Goal: Information Seeking & Learning: Learn about a topic

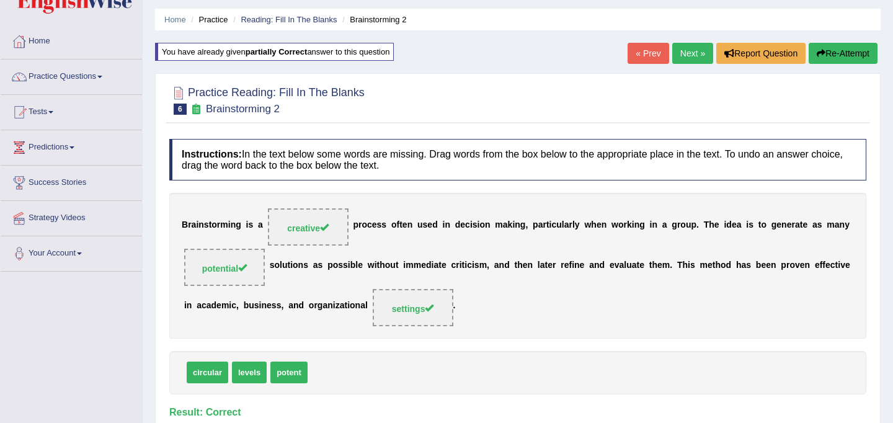
scroll to position [29, 0]
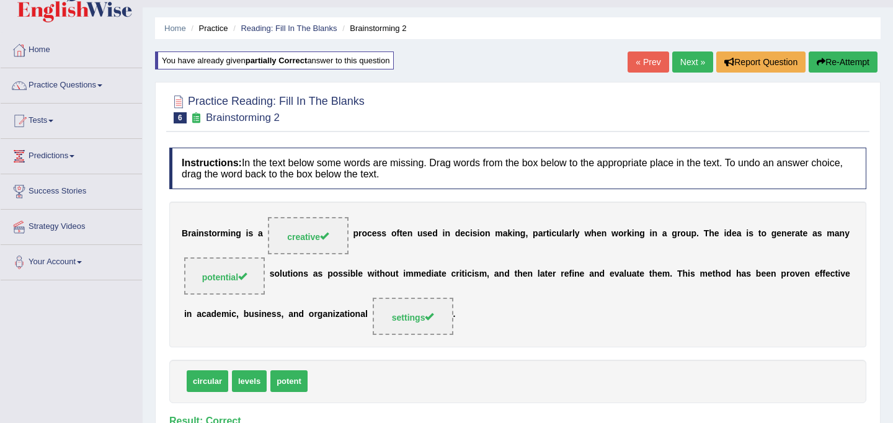
click at [835, 57] on button "Re-Attempt" at bounding box center [843, 61] width 69 height 21
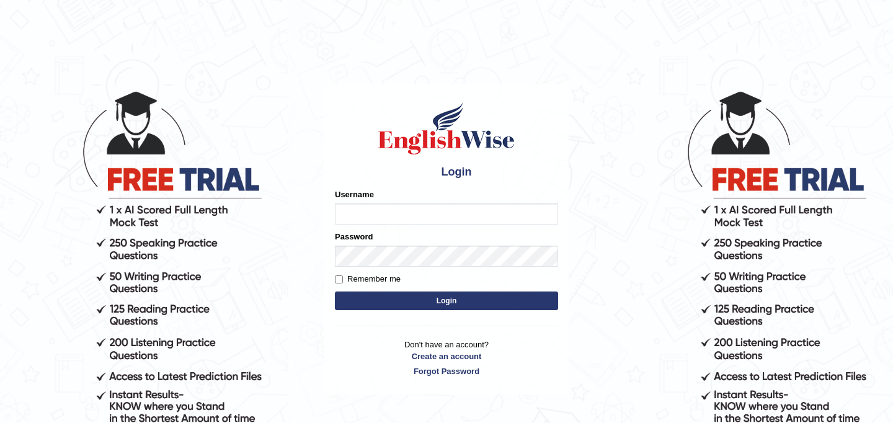
type input "JyotiJ"
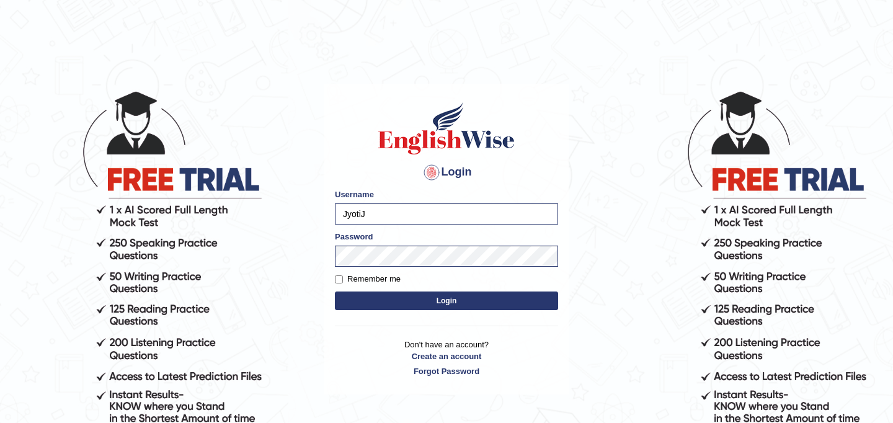
click at [451, 302] on button "Login" at bounding box center [446, 301] width 223 height 19
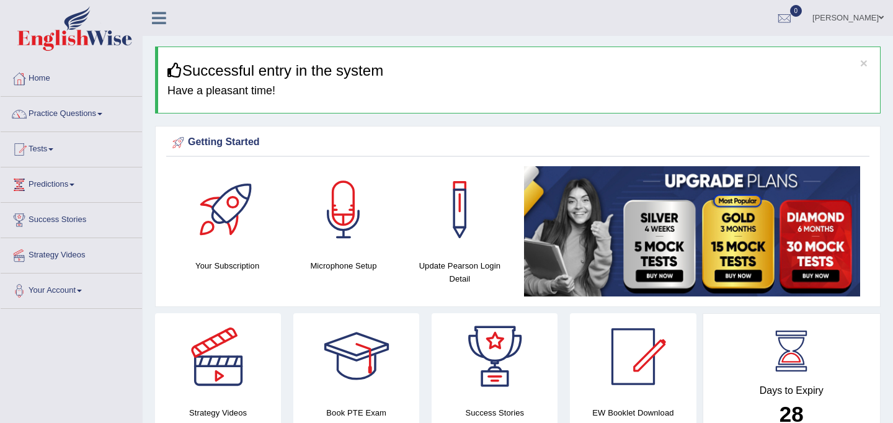
click at [91, 118] on link "Practice Questions" at bounding box center [71, 112] width 141 height 31
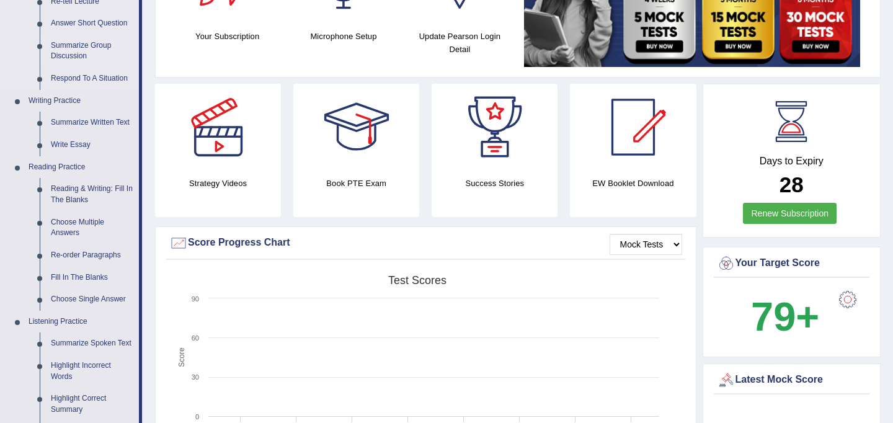
scroll to position [232, 0]
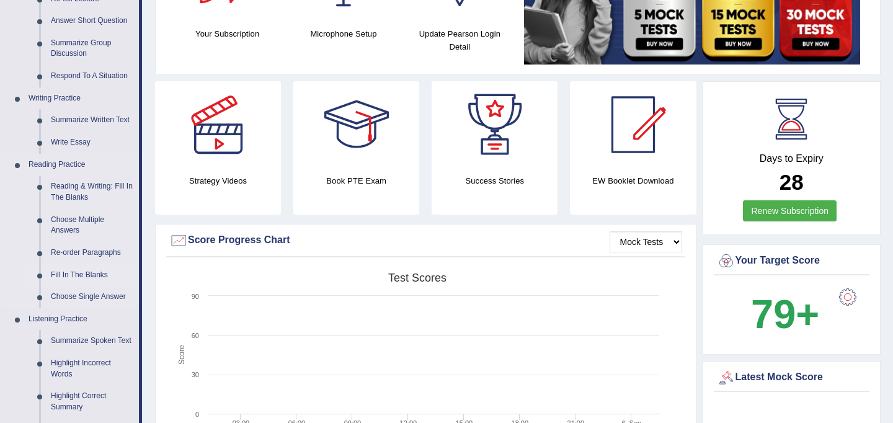
click at [82, 274] on link "Fill In The Blanks" at bounding box center [92, 275] width 94 height 22
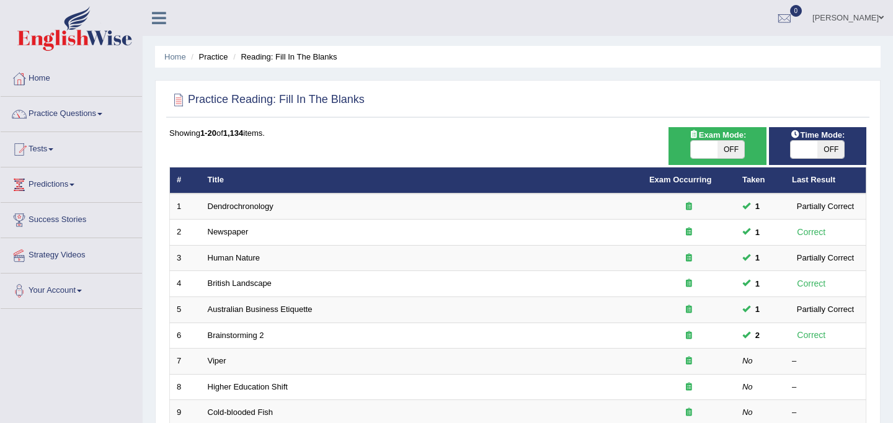
click at [721, 146] on span "OFF" at bounding box center [731, 149] width 27 height 17
checkbox input "true"
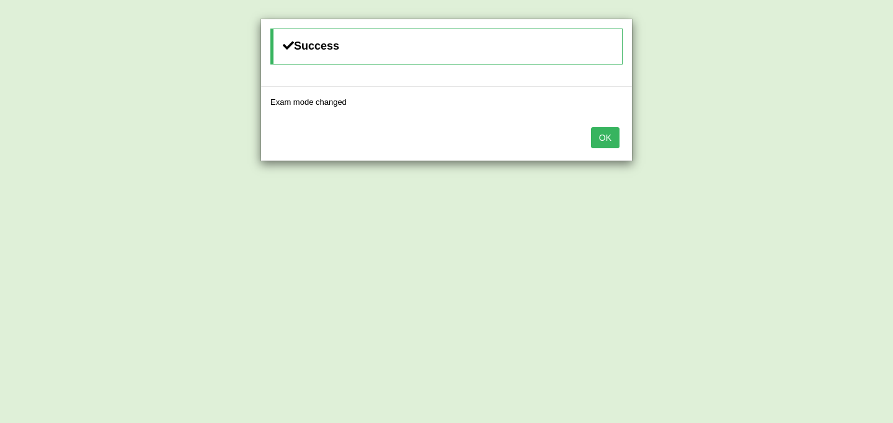
click at [611, 138] on button "OK" at bounding box center [605, 137] width 29 height 21
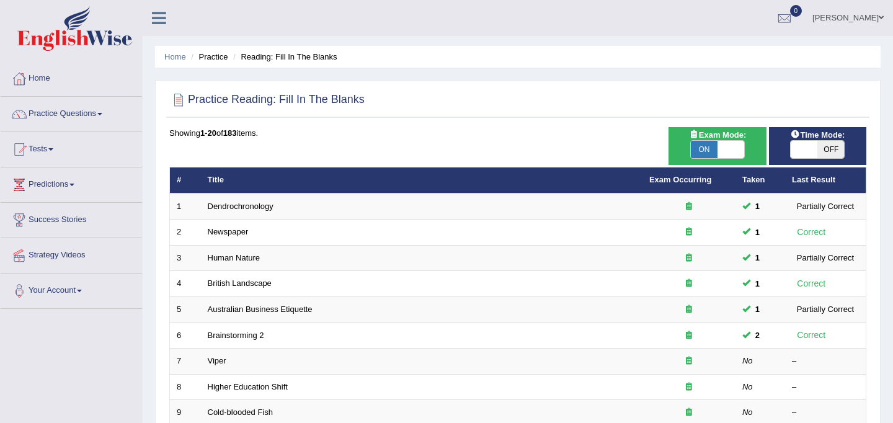
click at [831, 151] on span "OFF" at bounding box center [831, 149] width 27 height 17
checkbox input "true"
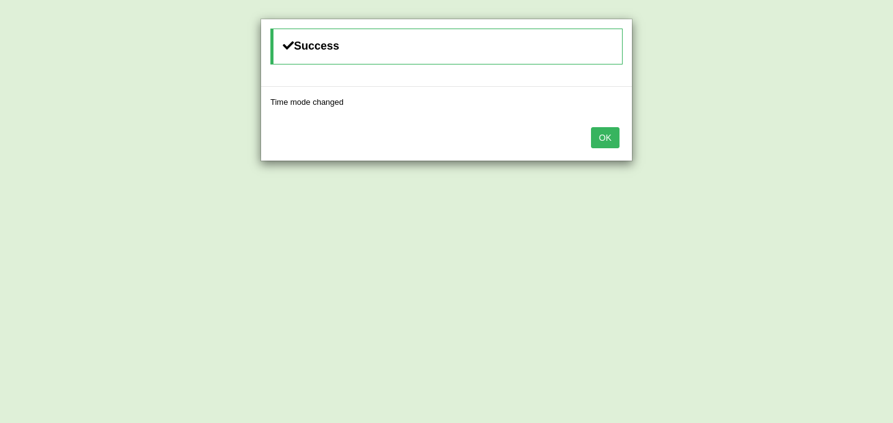
click at [608, 138] on button "OK" at bounding box center [605, 137] width 29 height 21
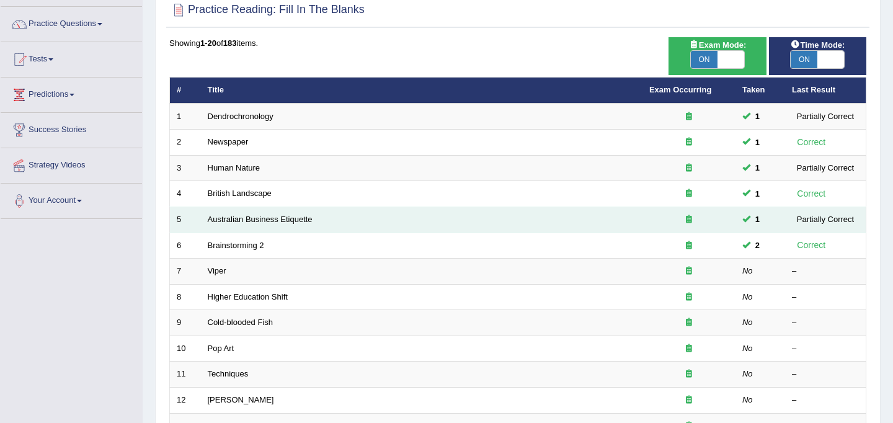
scroll to position [91, 0]
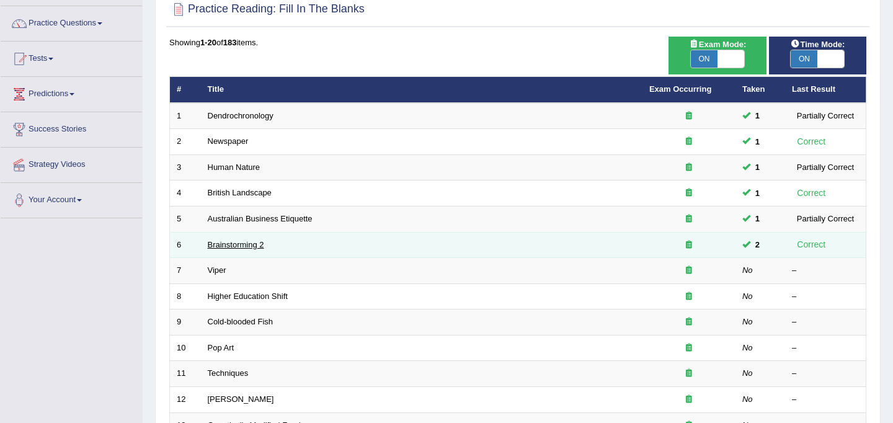
click at [243, 245] on link "Brainstorming 2" at bounding box center [236, 244] width 56 height 9
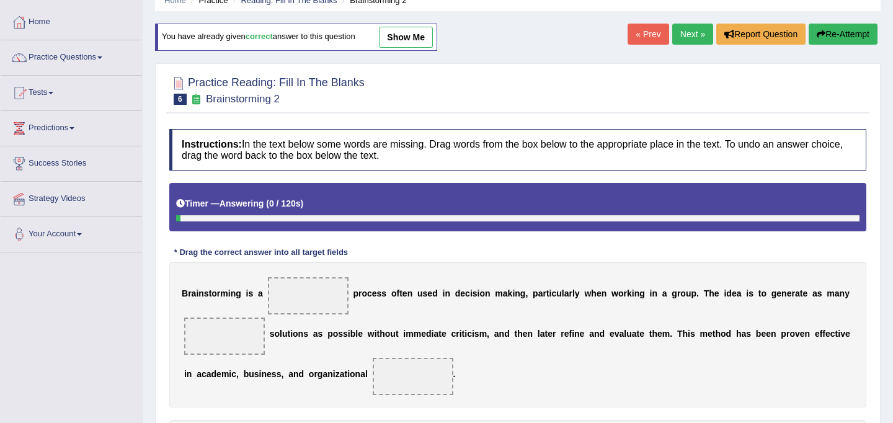
scroll to position [65, 0]
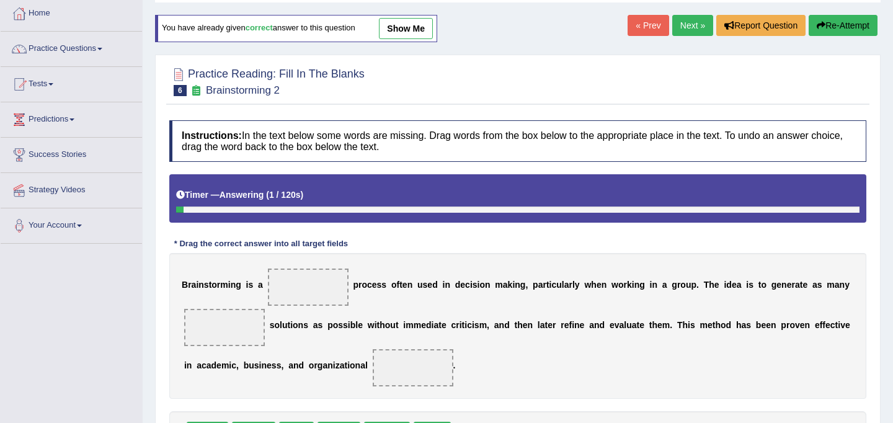
click at [318, 292] on span at bounding box center [308, 287] width 81 height 37
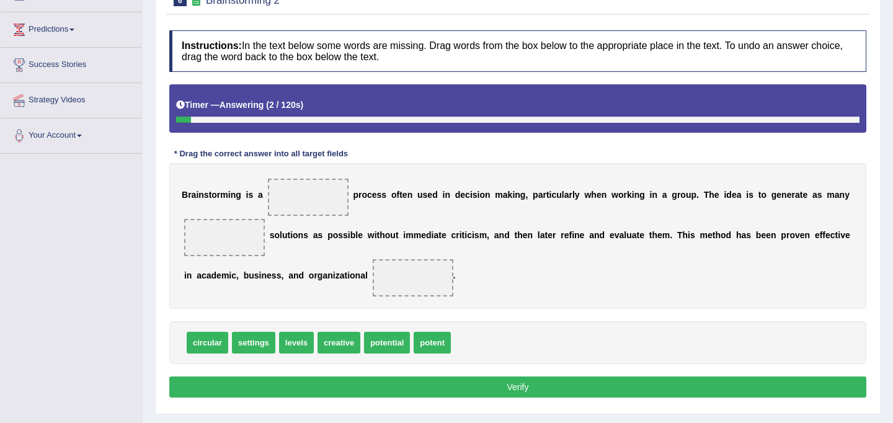
scroll to position [158, 0]
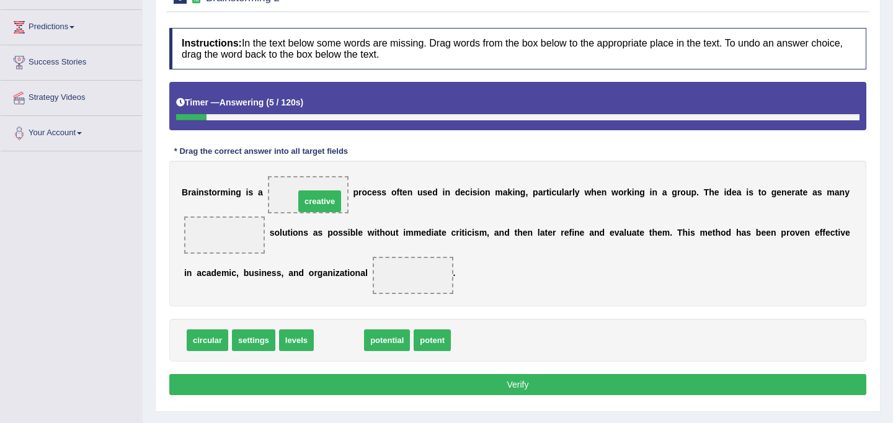
drag, startPoint x: 341, startPoint y: 342, endPoint x: 321, endPoint y: 200, distance: 143.6
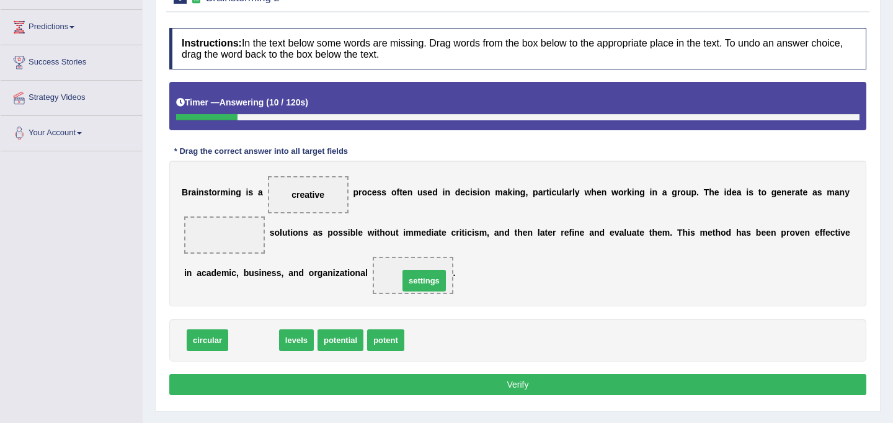
drag, startPoint x: 257, startPoint y: 342, endPoint x: 429, endPoint y: 281, distance: 182.3
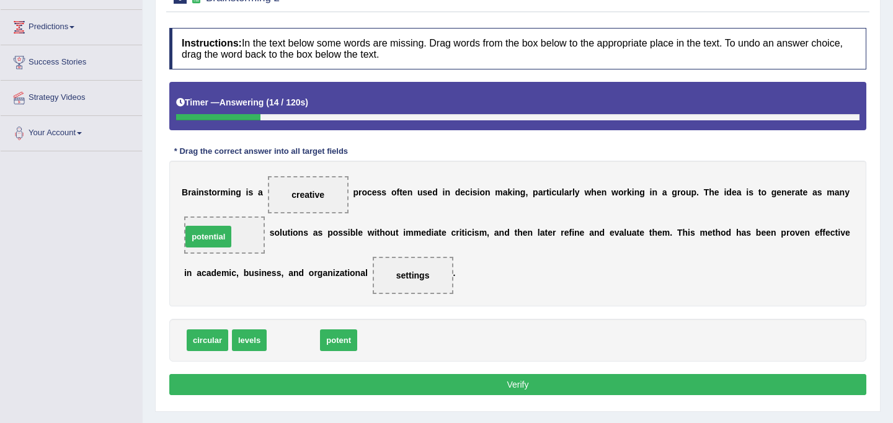
drag, startPoint x: 305, startPoint y: 337, endPoint x: 228, endPoint y: 236, distance: 126.2
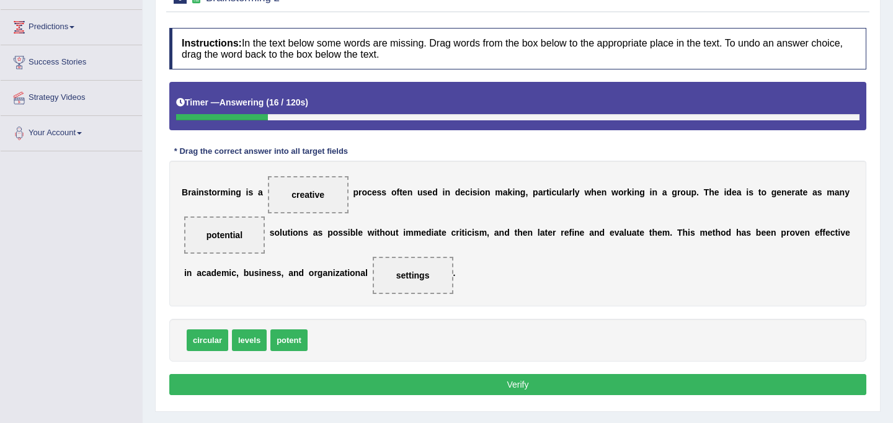
scroll to position [228, 0]
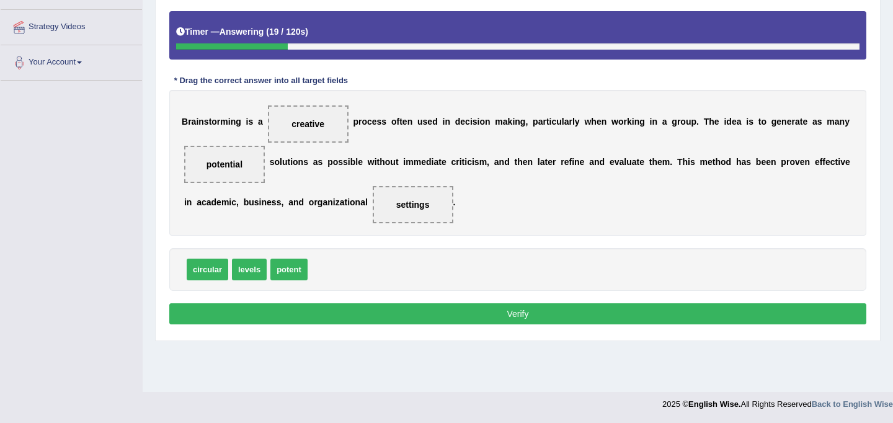
click at [417, 316] on button "Verify" at bounding box center [517, 313] width 697 height 21
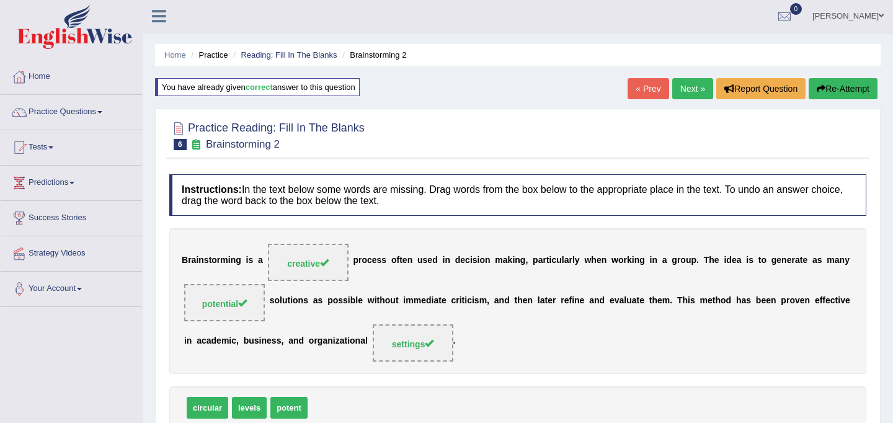
scroll to position [0, 0]
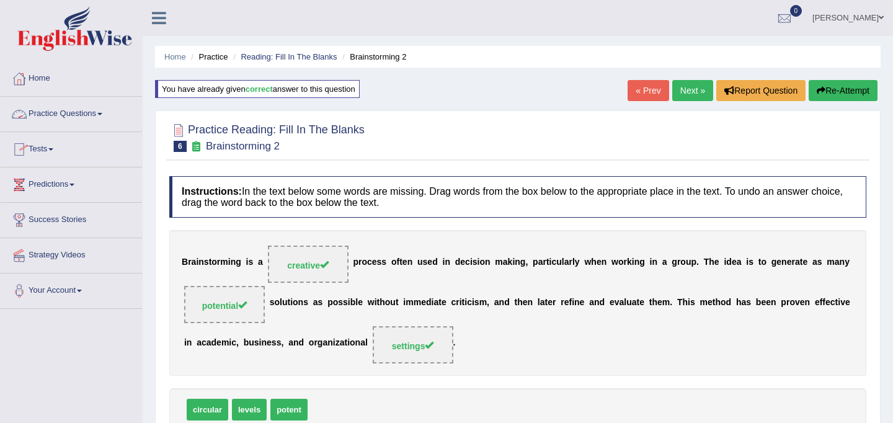
click at [102, 113] on span at bounding box center [99, 114] width 5 height 2
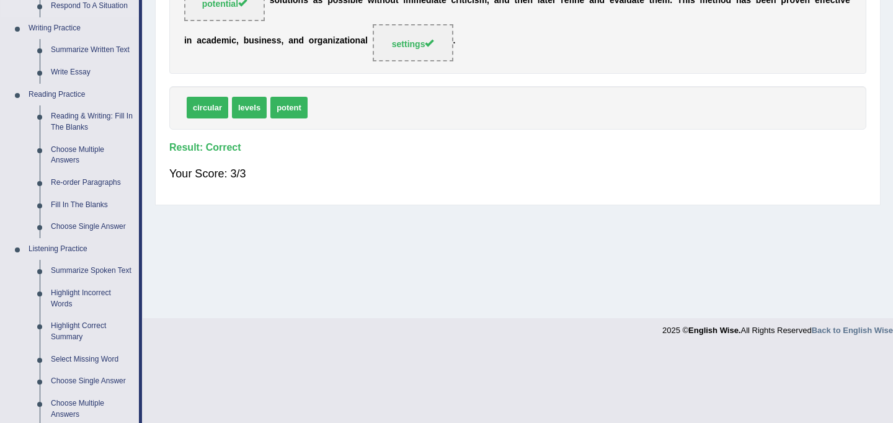
scroll to position [303, 0]
click at [102, 269] on link "Summarize Spoken Text" at bounding box center [92, 270] width 94 height 22
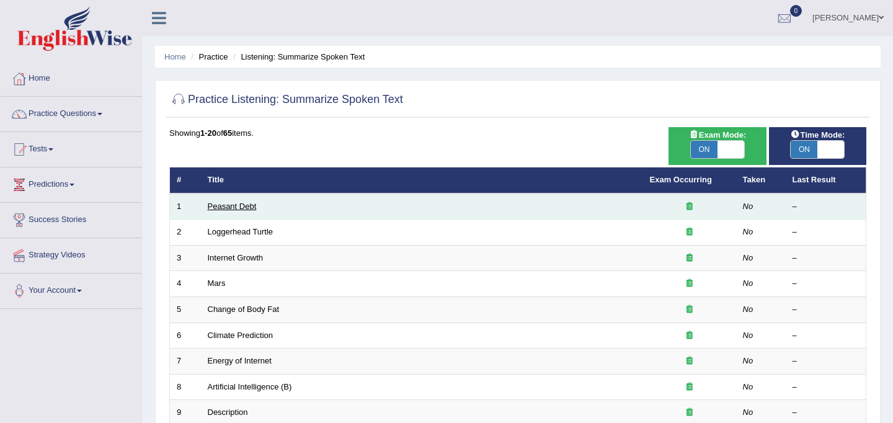
click at [227, 204] on link "Peasant Debt" at bounding box center [232, 206] width 49 height 9
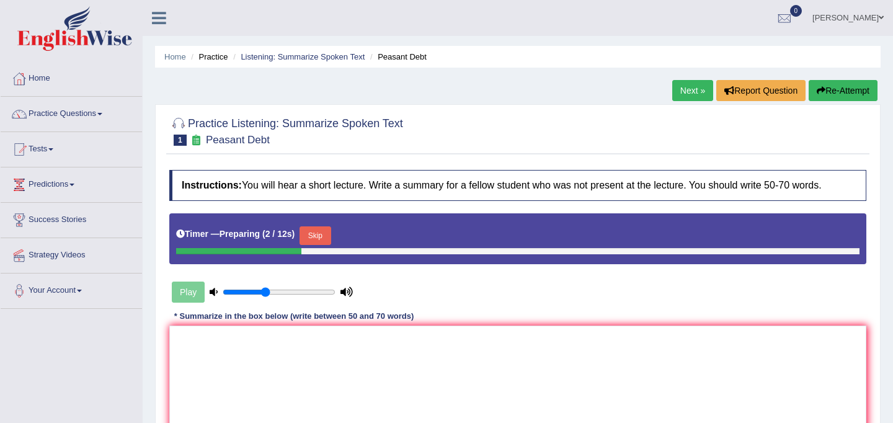
type input "0.4"
click at [264, 293] on input "range" at bounding box center [279, 292] width 113 height 10
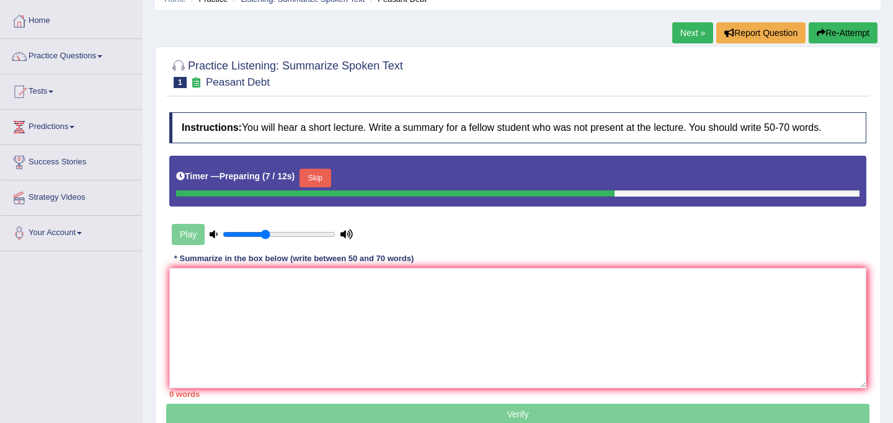
scroll to position [59, 0]
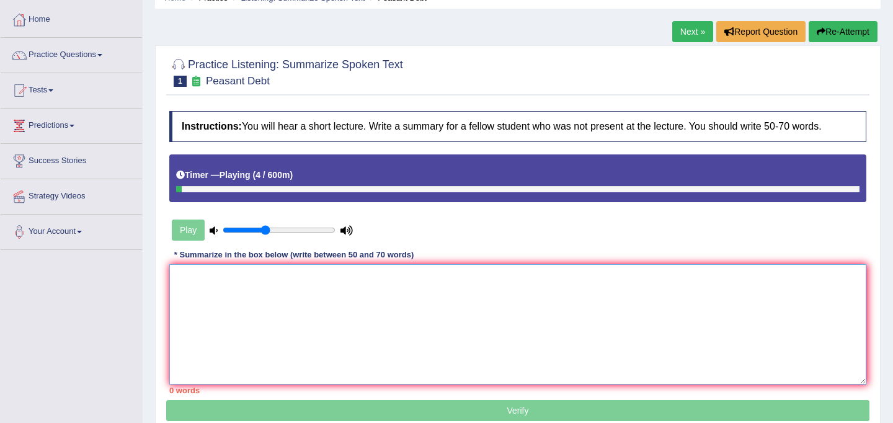
click at [181, 285] on textarea at bounding box center [517, 324] width 697 height 120
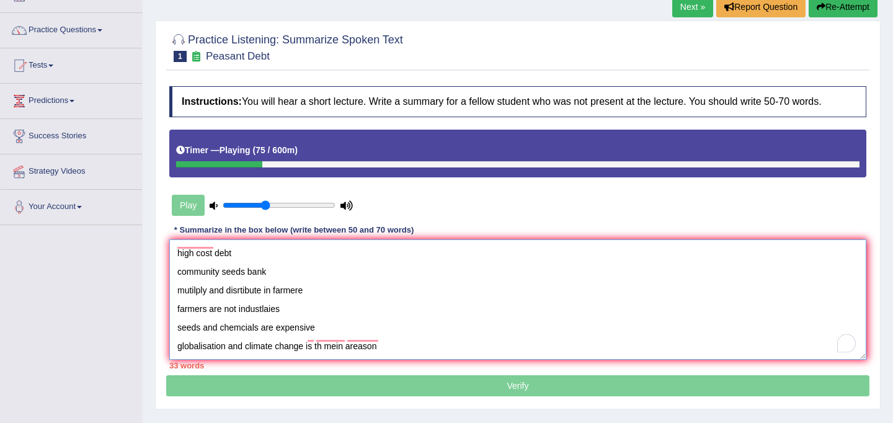
scroll to position [86, 0]
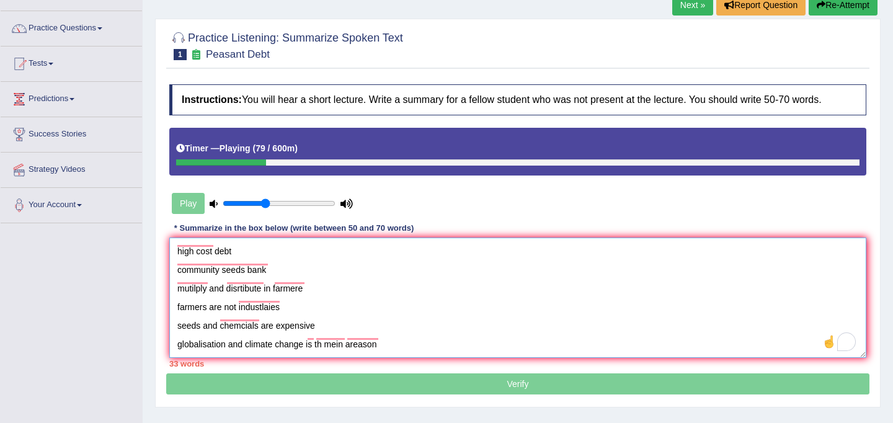
click at [504, 323] on textarea "indian farmer have commited suicide high cost debt community seeds bank mutilpl…" at bounding box center [517, 298] width 697 height 120
click at [484, 338] on textarea "indian farmer have commited suicide high cost debt community seeds bank mutilpl…" at bounding box center [517, 298] width 697 height 120
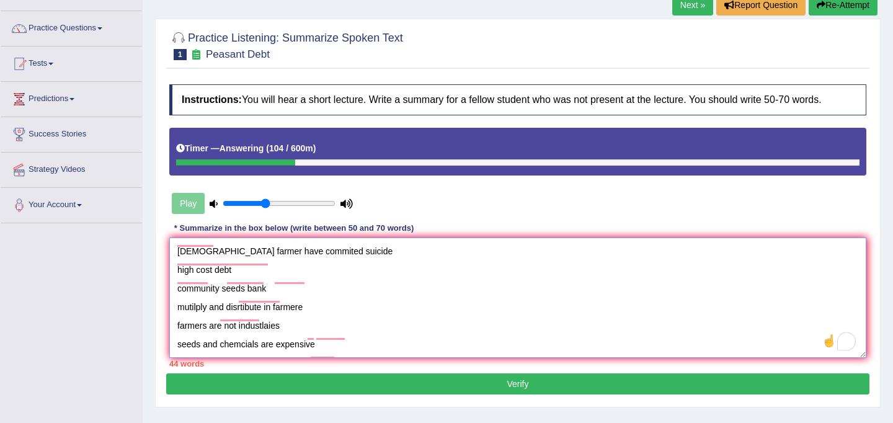
scroll to position [0, 0]
click at [175, 249] on textarea "indian farmer have commited suicide high cost debt community seeds bank mutilpl…" at bounding box center [517, 298] width 697 height 120
click at [183, 247] on textarea "indian farmer have commited suicide high cost debt community seeds bank mutilpl…" at bounding box center [517, 298] width 697 height 120
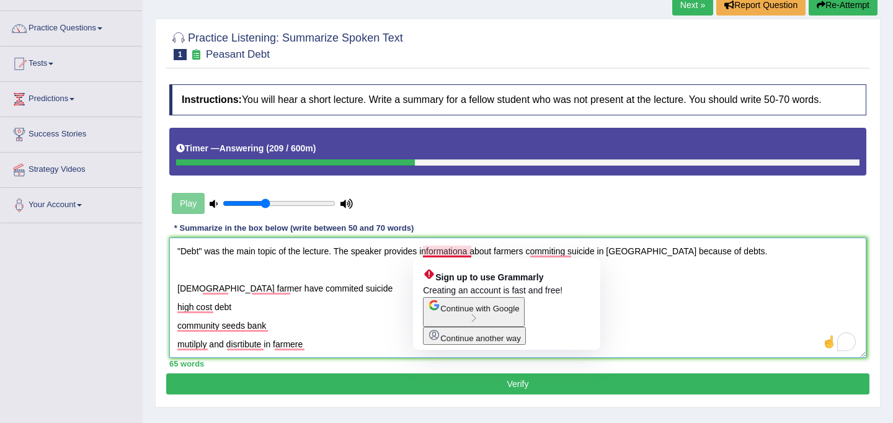
click at [470, 250] on textarea ""Debt" was the main topic of the lecture. The speaker provides informationa abo…" at bounding box center [517, 298] width 697 height 120
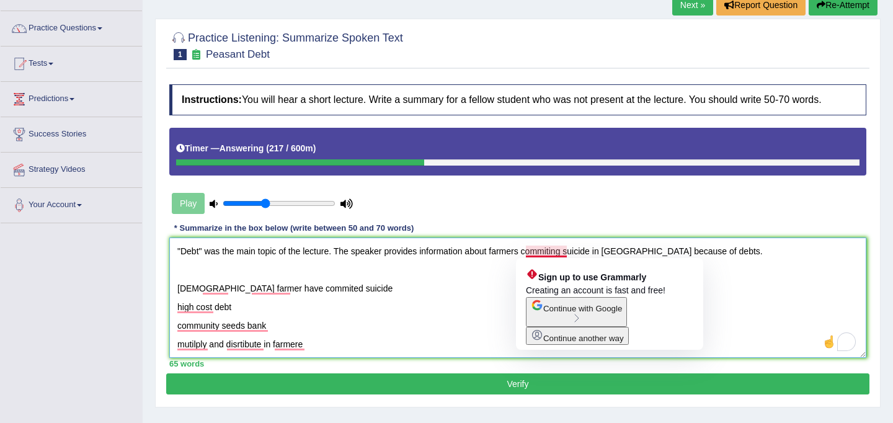
click at [568, 251] on textarea ""Debt" was the main topic of the lecture. The speaker provides information abou…" at bounding box center [517, 298] width 697 height 120
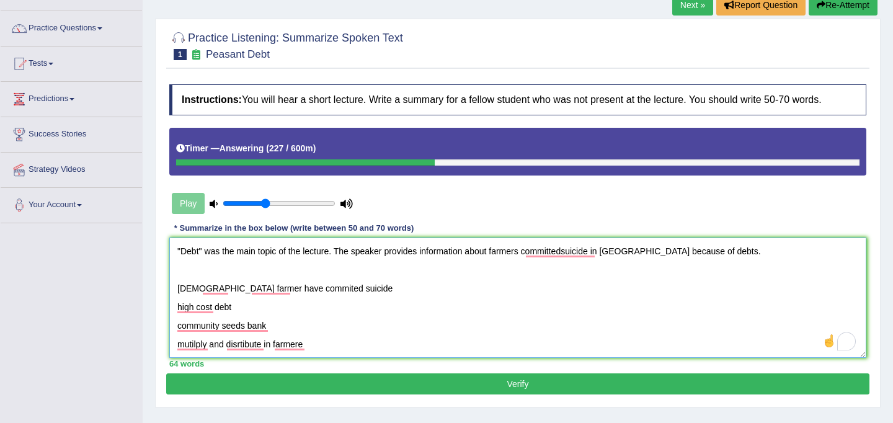
click at [525, 254] on textarea ""Debt" was the main topic of the lecture. The speaker provides information abou…" at bounding box center [517, 298] width 697 height 120
drag, startPoint x: 697, startPoint y: 253, endPoint x: 652, endPoint y: 256, distance: 45.4
click at [652, 256] on textarea ""Debt" was the main topic of the lecture. The speaker provides information abou…" at bounding box center [517, 298] width 697 height 120
click at [712, 253] on textarea ""Debt" was the main topic of the lecture. The speaker provides information abou…" at bounding box center [517, 298] width 697 height 120
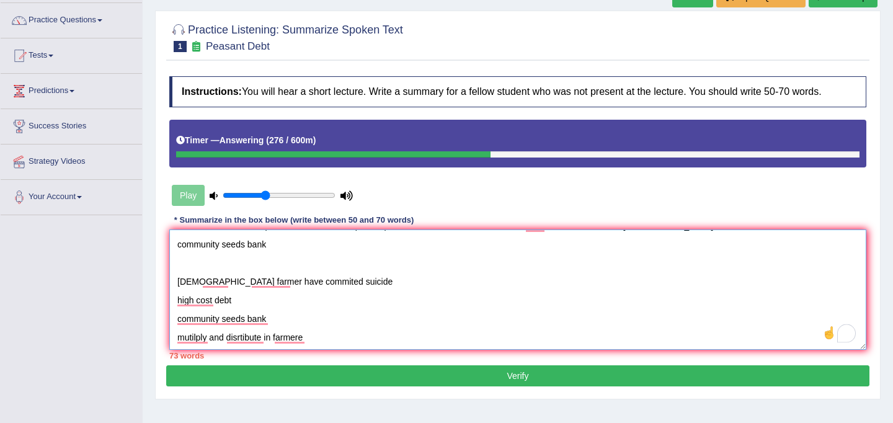
scroll to position [20, 0]
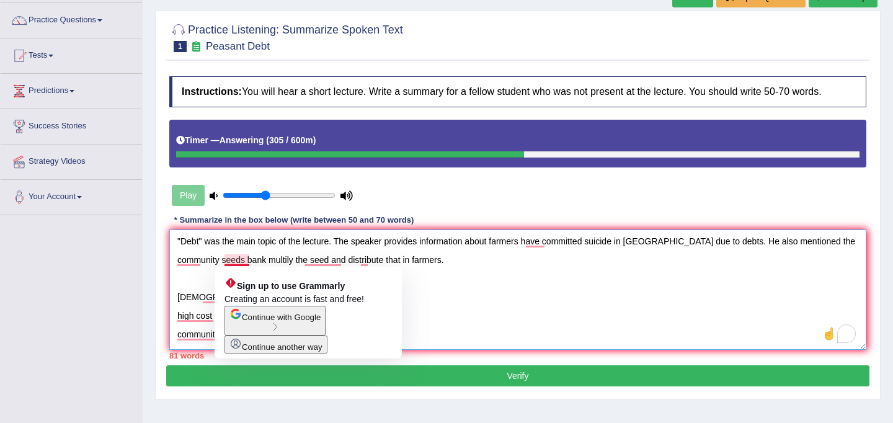
click at [243, 262] on textarea ""Debt" was the main topic of the lecture. The speaker provides information abou…" at bounding box center [517, 290] width 697 height 120
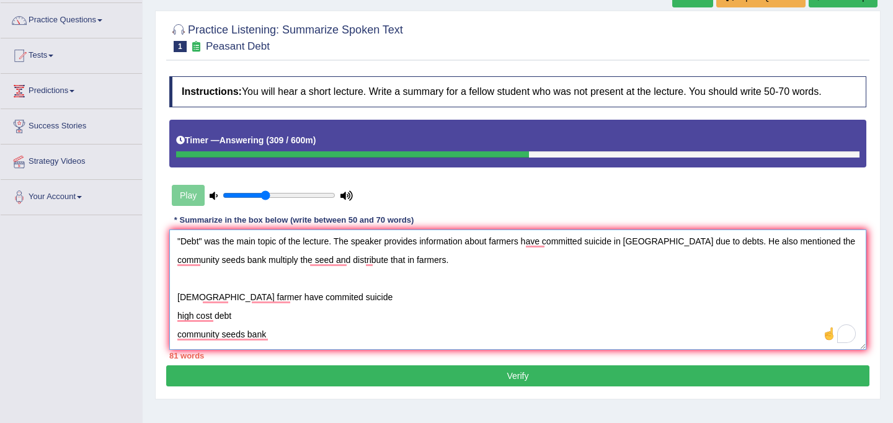
click at [416, 268] on textarea ""Debt" was the main topic of the lecture. The speaker provides information abou…" at bounding box center [517, 290] width 697 height 120
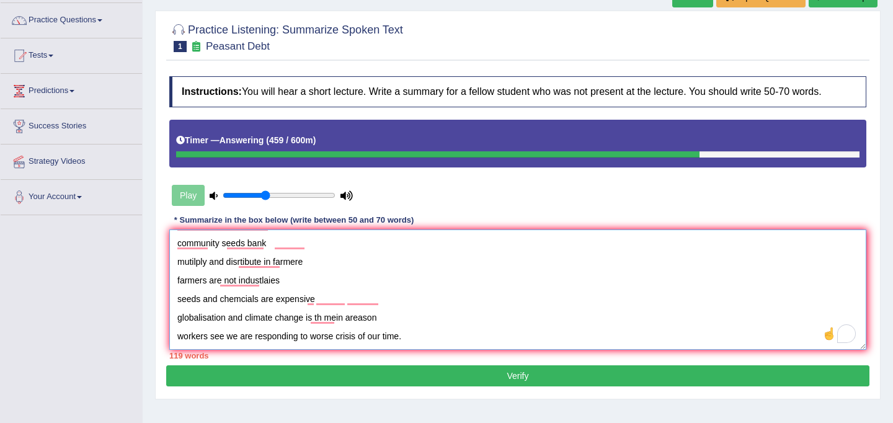
drag, startPoint x: 174, startPoint y: 236, endPoint x: 379, endPoint y: 324, distance: 222.7
click at [379, 324] on textarea ""Debt" was the main topic of the lecture. The speaker provides information abou…" at bounding box center [517, 290] width 697 height 120
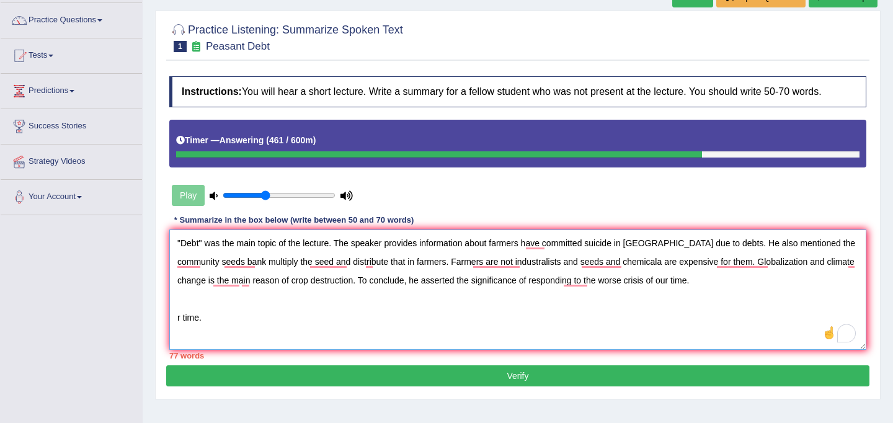
click at [236, 313] on textarea ""Debt" was the main topic of the lecture. The speaker provides information abou…" at bounding box center [517, 290] width 697 height 120
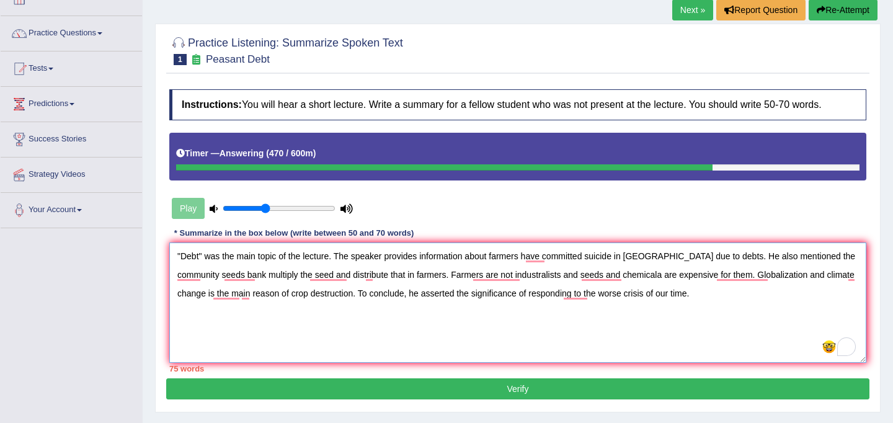
click at [622, 275] on textarea ""Debt" was the main topic of the lecture. The speaker provides information abou…" at bounding box center [517, 303] width 697 height 120
click at [856, 273] on textarea ""Debt" was the main topic of the lecture. The speaker provides information abou…" at bounding box center [517, 303] width 697 height 120
drag, startPoint x: 410, startPoint y: 275, endPoint x: 536, endPoint y: 274, distance: 126.0
click at [536, 274] on textarea ""Debt" was the main topic of the lecture. The speaker provides information abou…" at bounding box center [517, 303] width 697 height 120
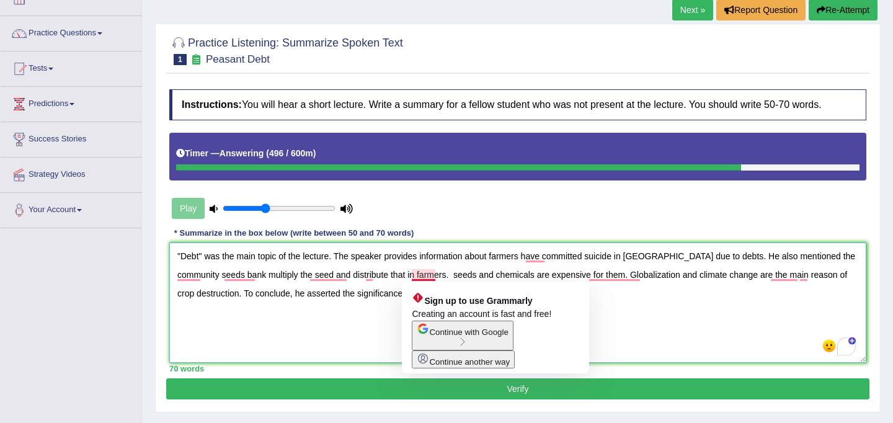
click at [416, 277] on textarea ""Debt" was the main topic of the lecture. The speaker provides information abou…" at bounding box center [517, 303] width 697 height 120
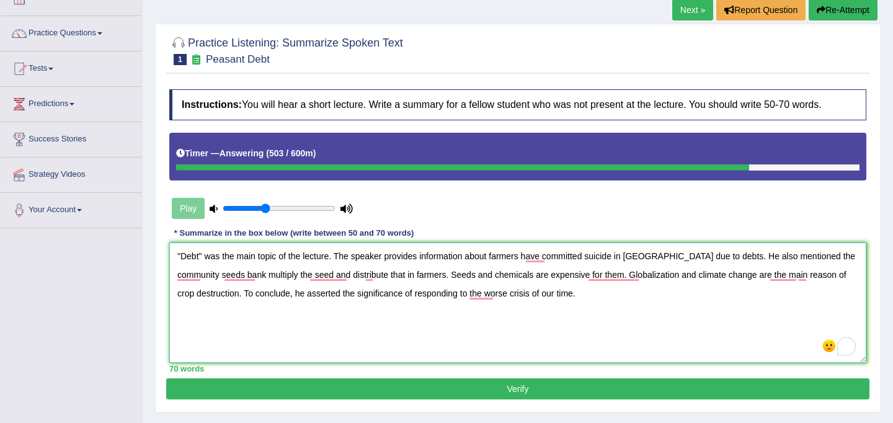
click at [583, 276] on textarea ""Debt" was the main topic of the lecture. The speaker provides information abou…" at bounding box center [517, 303] width 697 height 120
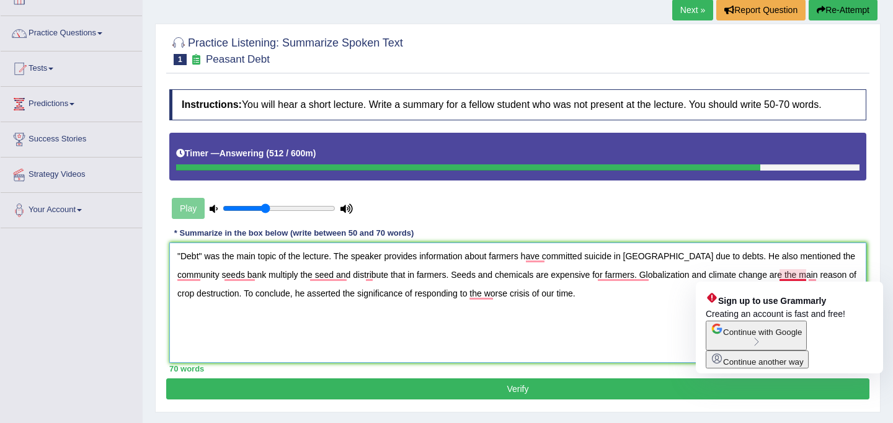
click at [805, 274] on textarea ""Debt" was the main topic of the lecture. The speaker provides information abou…" at bounding box center [517, 303] width 697 height 120
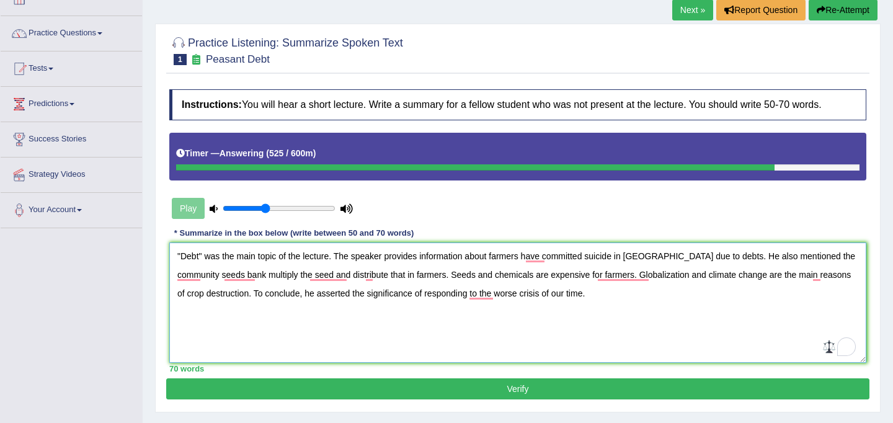
click at [545, 254] on textarea ""Debt" was the main topic of the lecture. The speaker provides information abou…" at bounding box center [517, 303] width 697 height 120
click at [729, 257] on textarea ""Debt" was the main topic of the lecture. The speaker provides information abou…" at bounding box center [517, 303] width 697 height 120
click at [266, 276] on textarea ""Debt" was the main topic of the lecture. The speaker provides information abou…" at bounding box center [517, 303] width 697 height 120
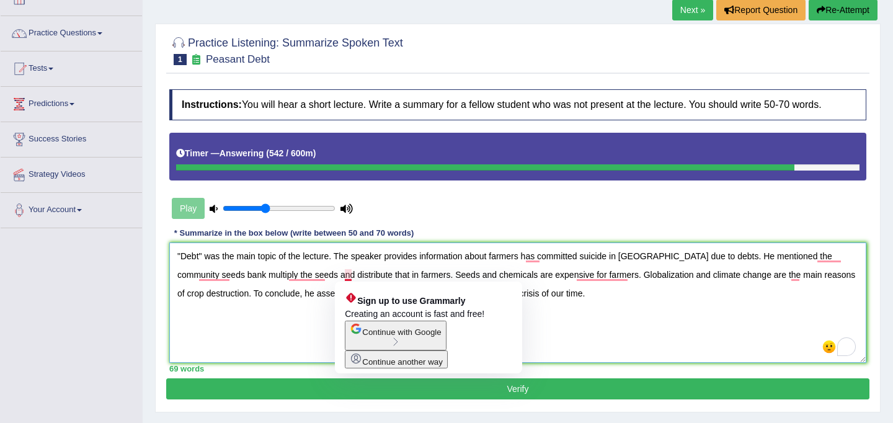
click at [352, 275] on textarea ""Debt" was the main topic of the lecture. The speaker provides information abou…" at bounding box center [517, 303] width 697 height 120
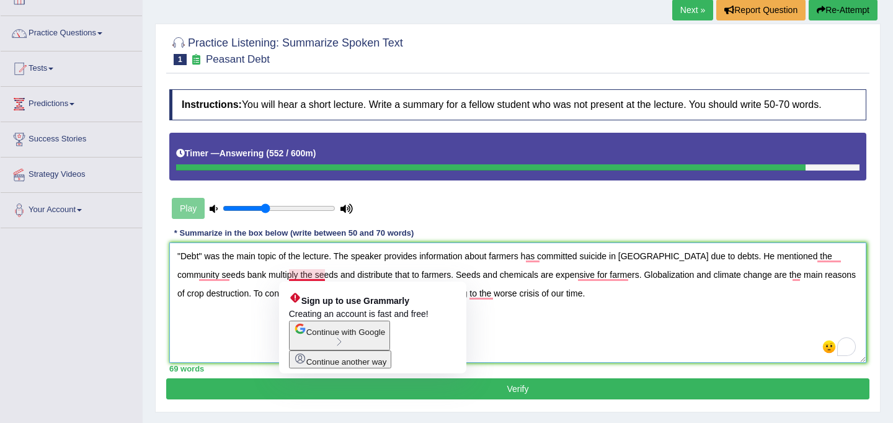
click at [323, 275] on textarea ""Debt" was the main topic of the lecture. The speaker provides information abou…" at bounding box center [517, 303] width 697 height 120
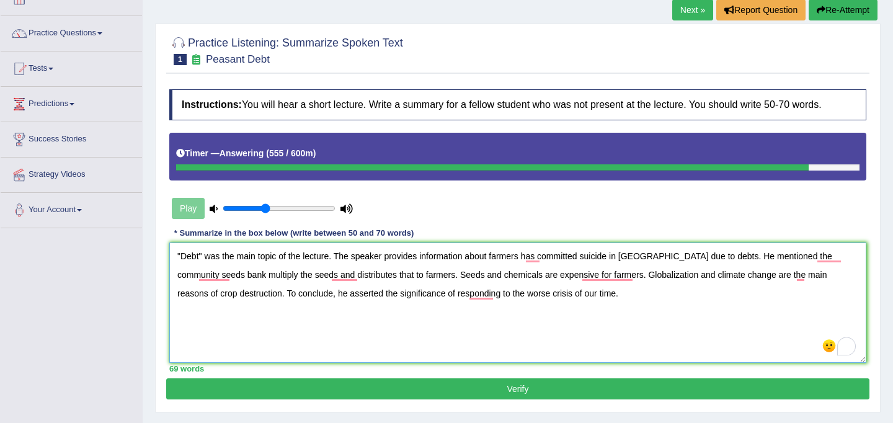
scroll to position [83, 0]
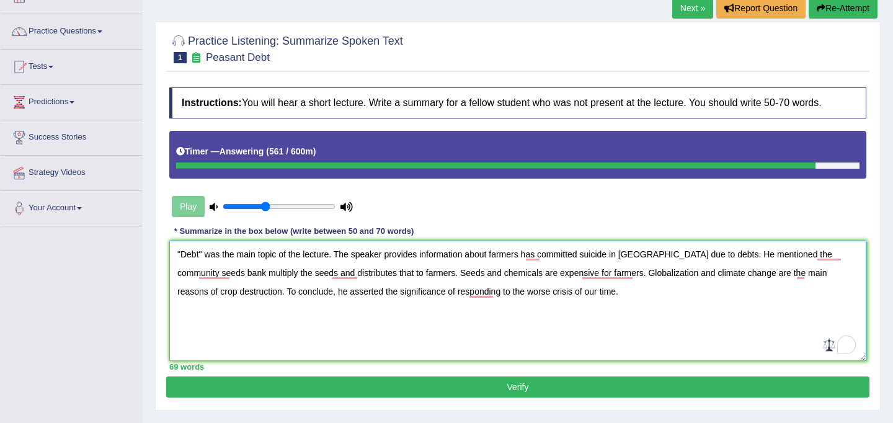
click at [468, 292] on textarea ""Debt" was the main topic of the lecture. The speaker provides information abou…" at bounding box center [517, 301] width 697 height 120
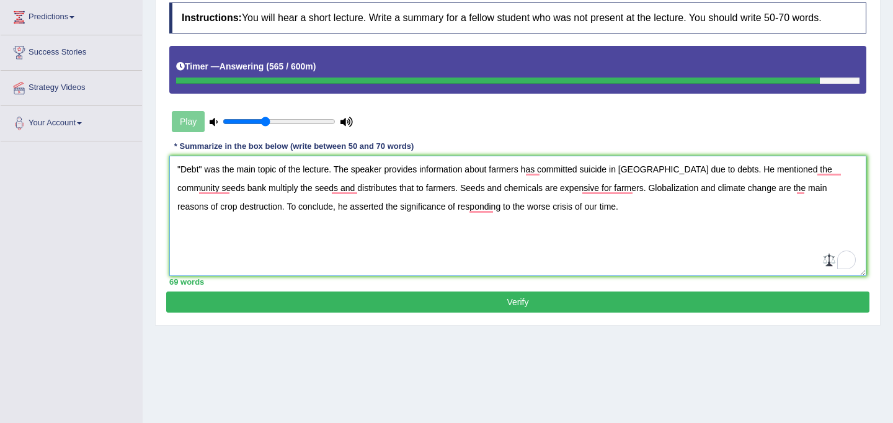
scroll to position [228, 0]
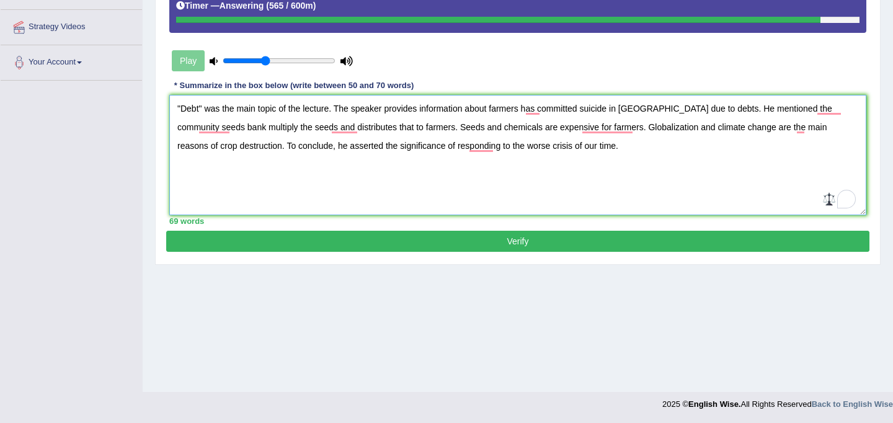
type textarea ""Debt" was the main topic of the lecture. The speaker provides information abou…"
click at [542, 236] on button "Verify" at bounding box center [518, 241] width 704 height 21
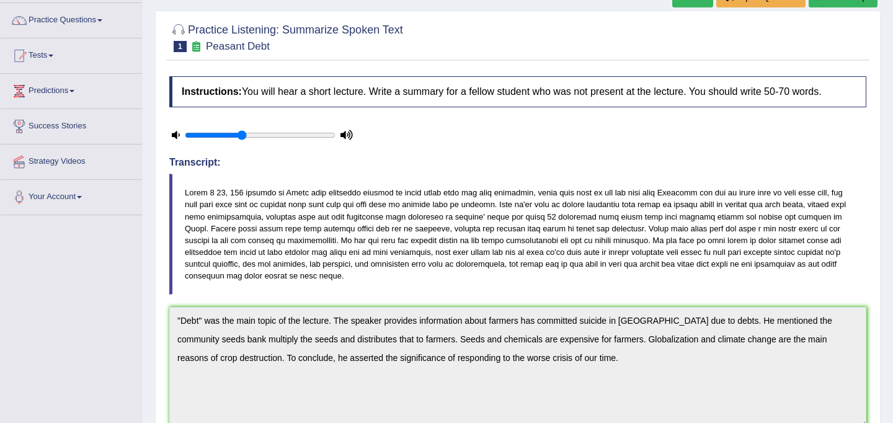
scroll to position [90, 0]
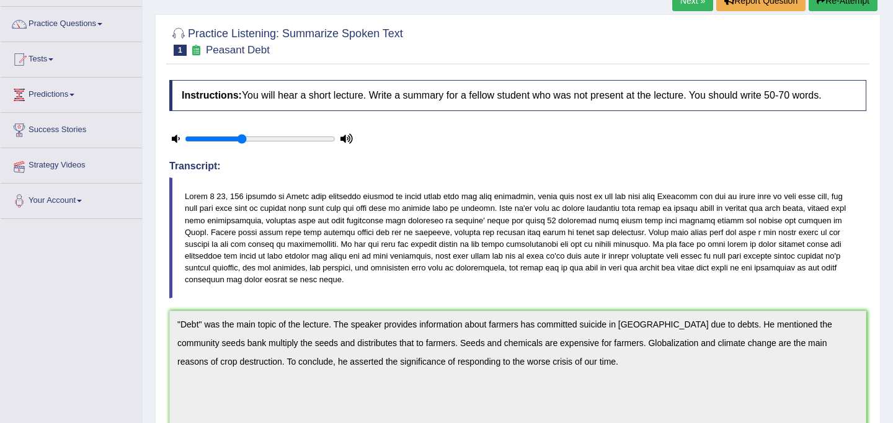
click at [88, 168] on link "Strategy Videos" at bounding box center [71, 163] width 141 height 31
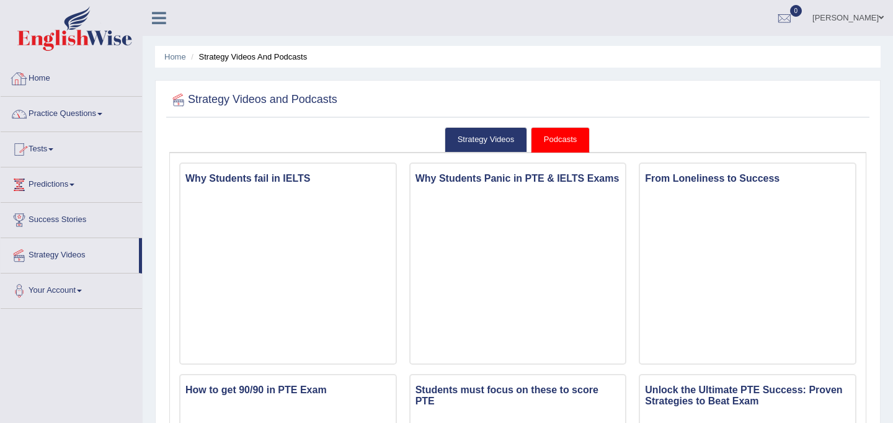
click at [81, 82] on link "Home" at bounding box center [71, 76] width 141 height 31
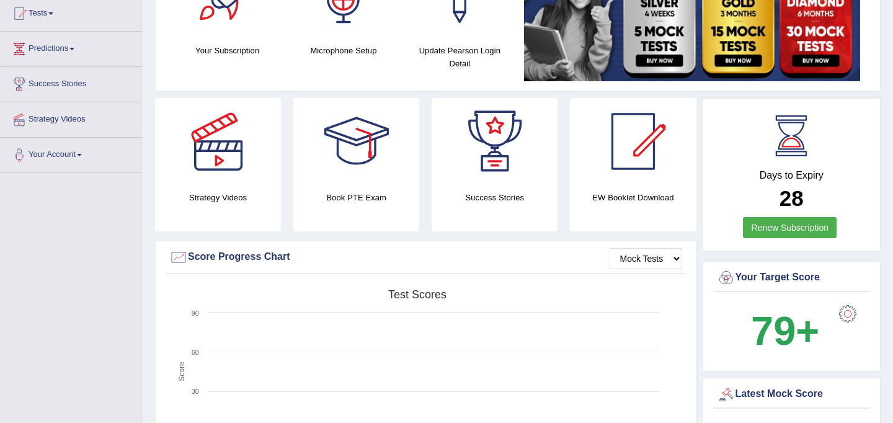
scroll to position [132, 0]
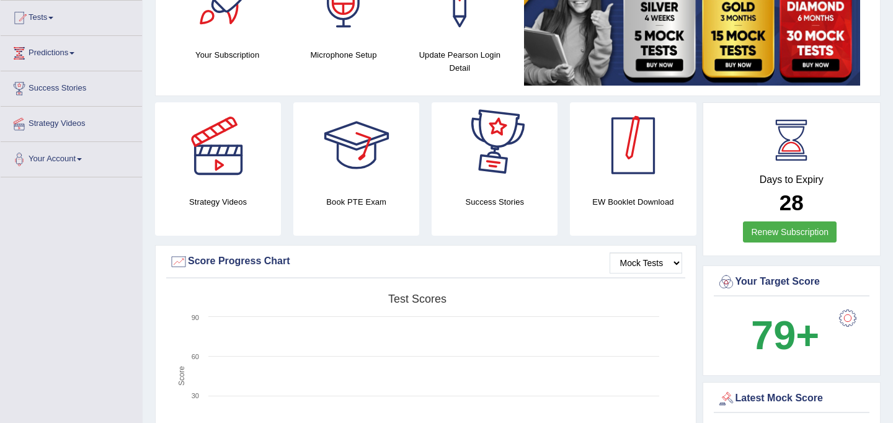
click at [595, 151] on div at bounding box center [633, 145] width 87 height 87
click at [635, 160] on div at bounding box center [633, 145] width 87 height 87
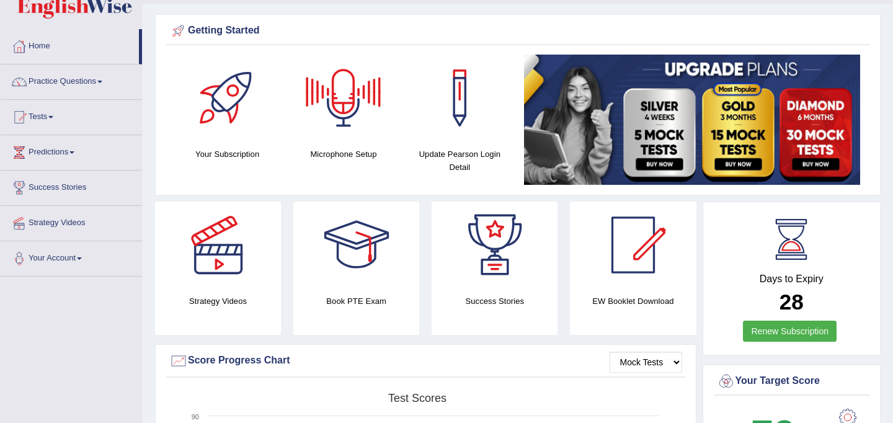
scroll to position [41, 0]
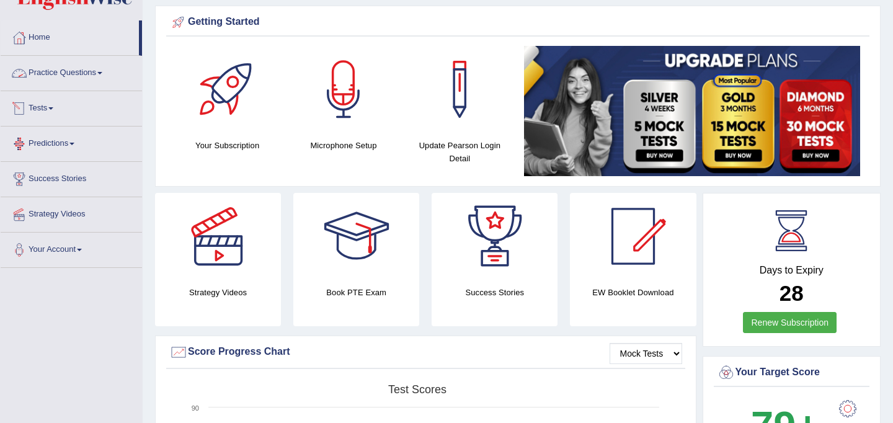
click at [73, 67] on link "Practice Questions" at bounding box center [71, 71] width 141 height 31
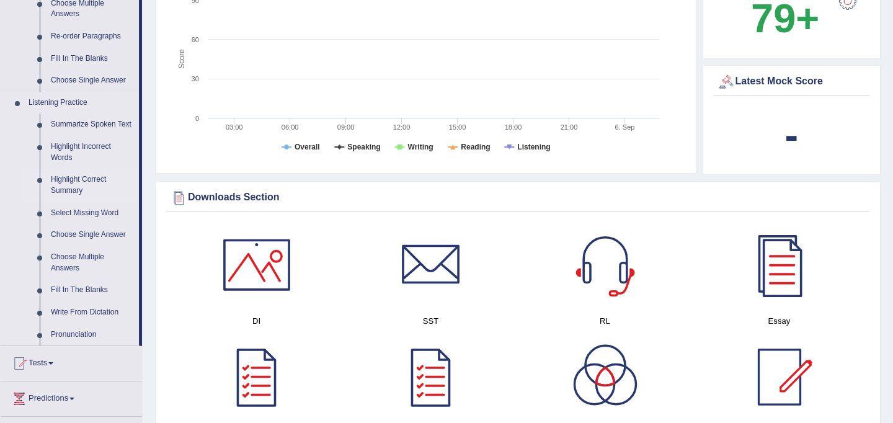
scroll to position [449, 0]
click at [86, 346] on link "Pronunciation" at bounding box center [92, 334] width 94 height 22
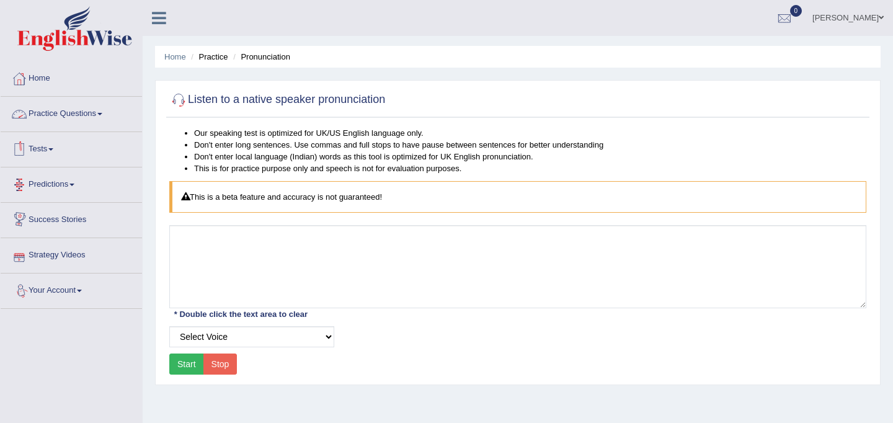
click at [96, 111] on link "Practice Questions" at bounding box center [71, 112] width 141 height 31
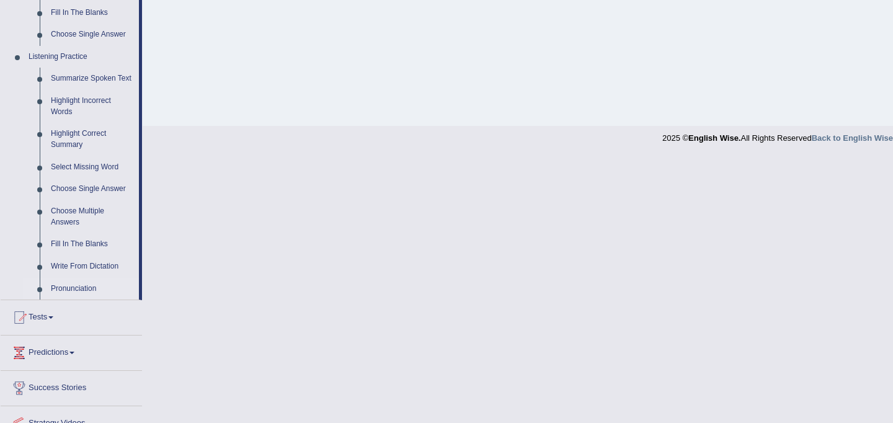
scroll to position [560, 0]
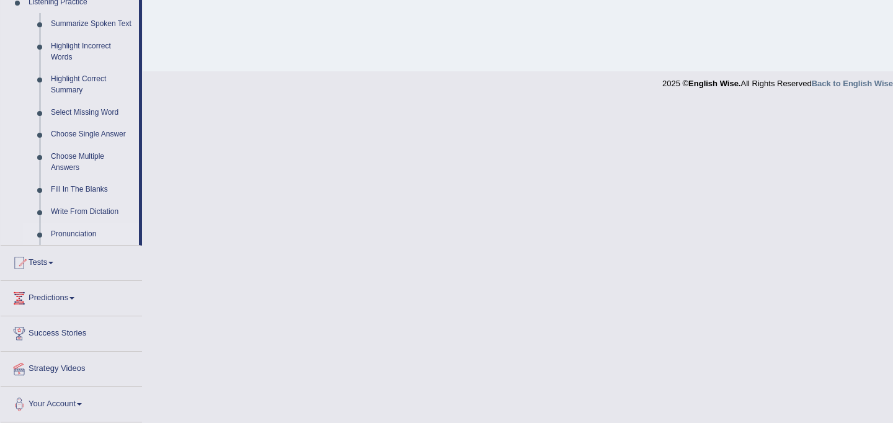
click at [86, 234] on link "Pronunciation" at bounding box center [92, 234] width 94 height 22
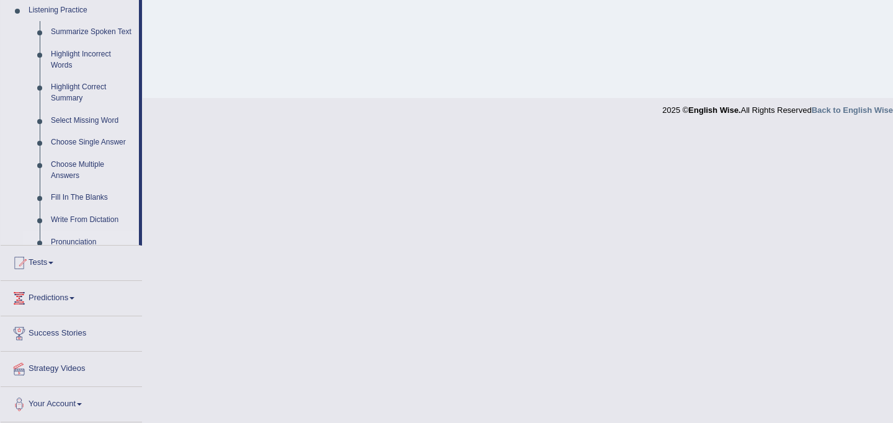
scroll to position [440, 0]
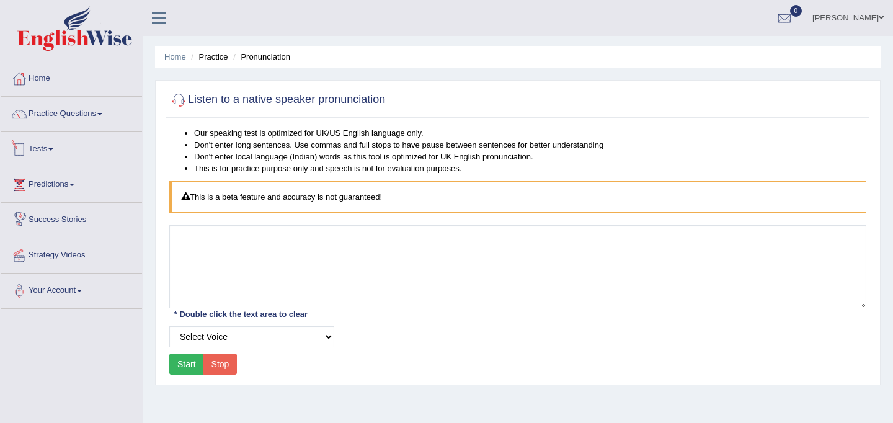
click at [95, 146] on link "Tests" at bounding box center [71, 147] width 141 height 31
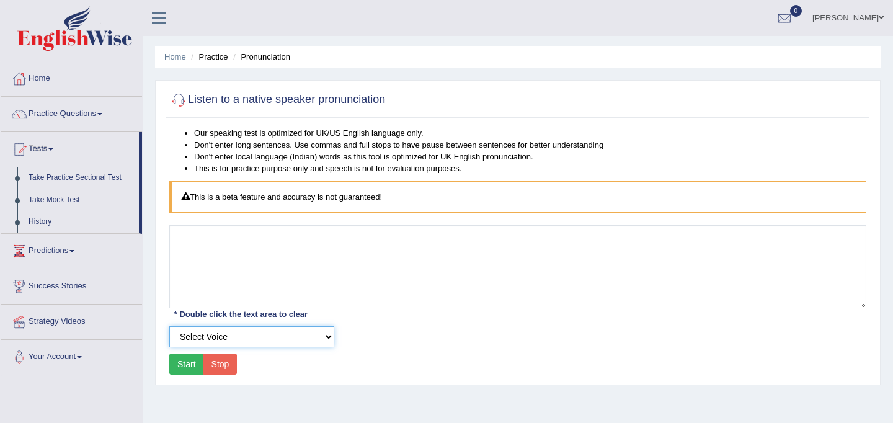
click at [235, 336] on select "Select Voice UK English Female UK English Male" at bounding box center [251, 336] width 165 height 21
select select "159"
click at [169, 326] on select "Select Voice UK English Female UK English Male" at bounding box center [251, 336] width 165 height 21
click at [179, 360] on button "Start" at bounding box center [186, 364] width 35 height 21
click at [186, 365] on button "Start" at bounding box center [186, 364] width 35 height 21
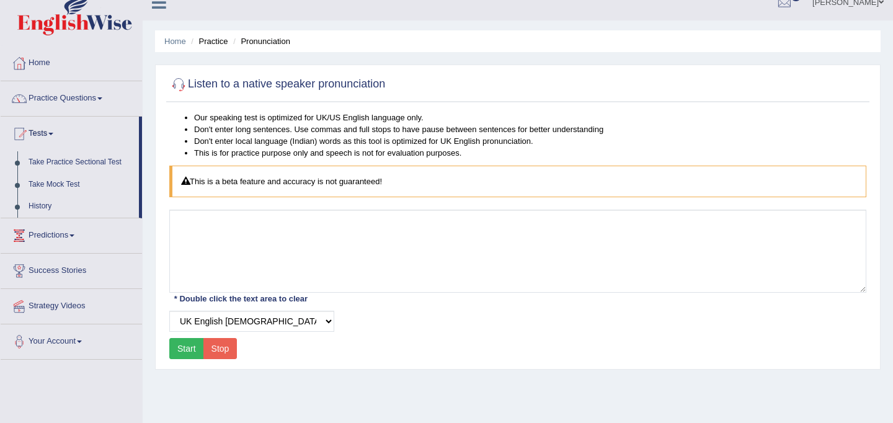
scroll to position [17, 0]
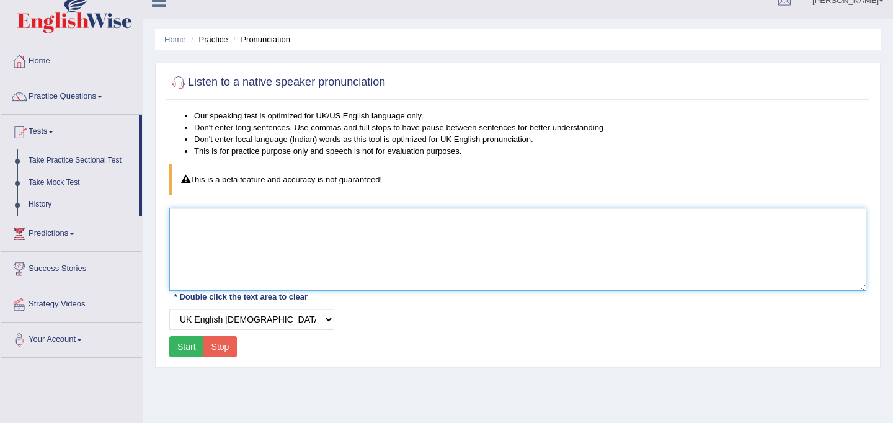
click at [316, 224] on textarea at bounding box center [517, 249] width 697 height 83
type textarea "their"
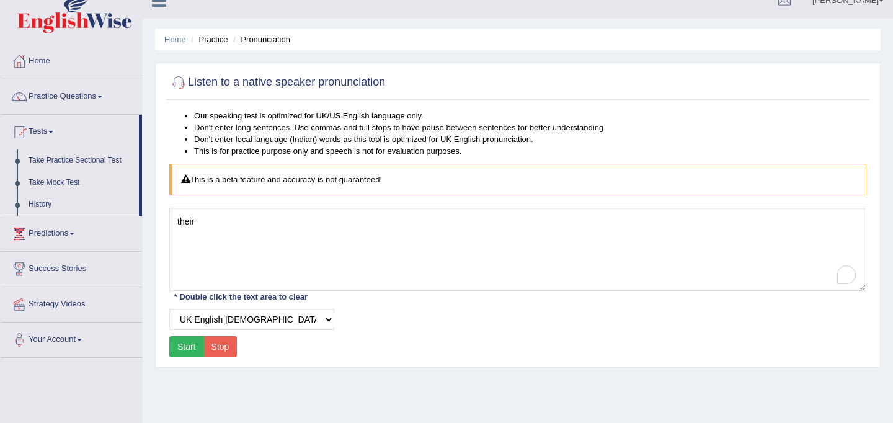
click at [189, 347] on button "Start" at bounding box center [186, 346] width 35 height 21
click at [53, 131] on span at bounding box center [50, 132] width 5 height 2
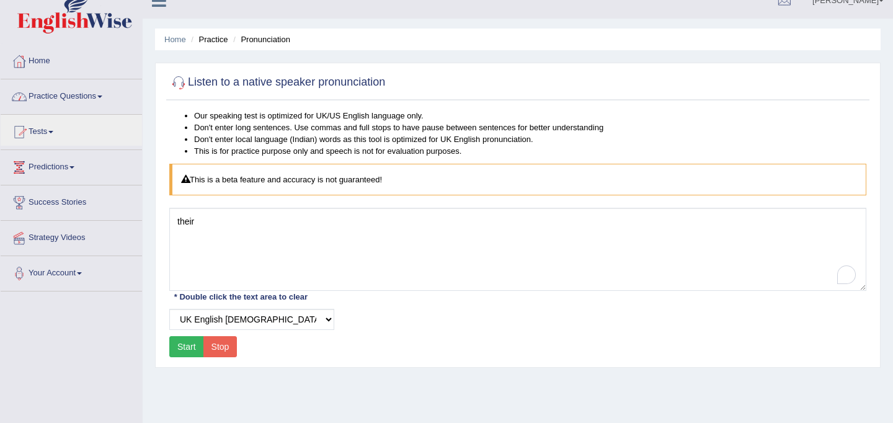
click at [67, 99] on link "Practice Questions" at bounding box center [71, 94] width 141 height 31
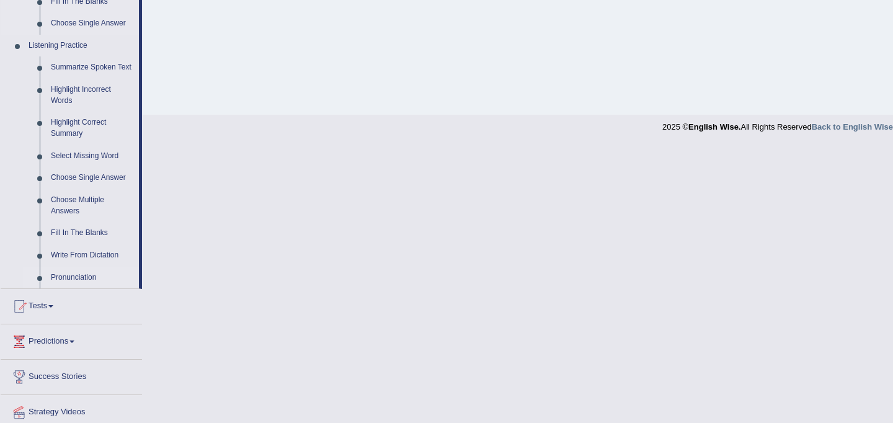
scroll to position [560, 0]
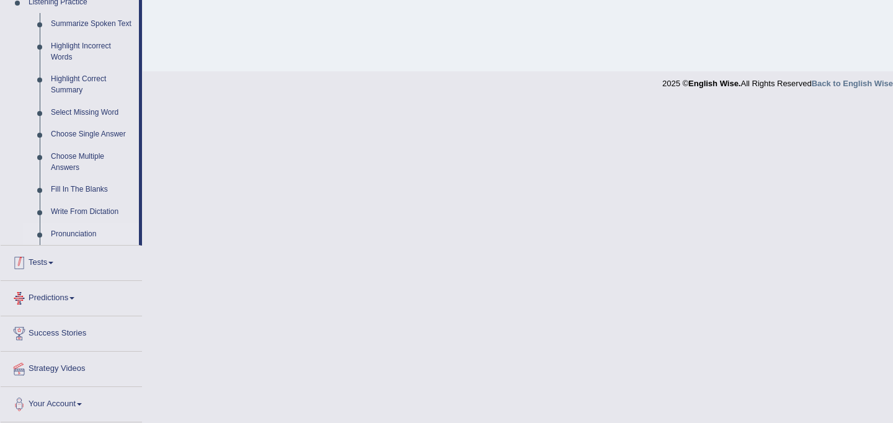
click at [65, 250] on link "Tests" at bounding box center [71, 261] width 141 height 31
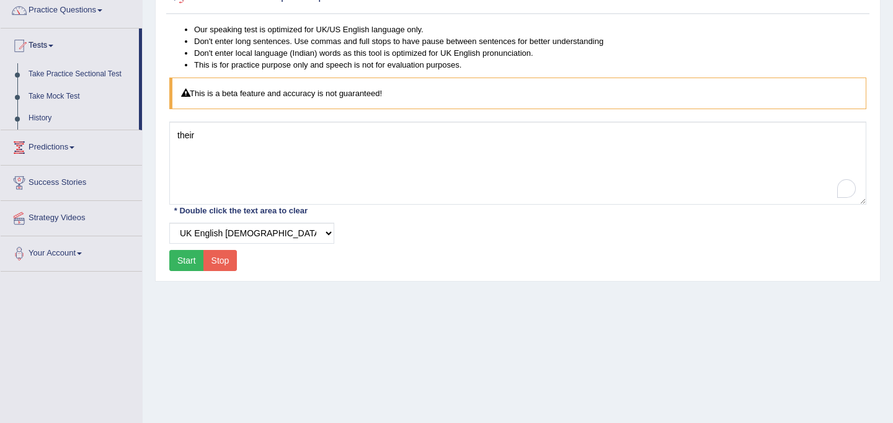
scroll to position [105, 0]
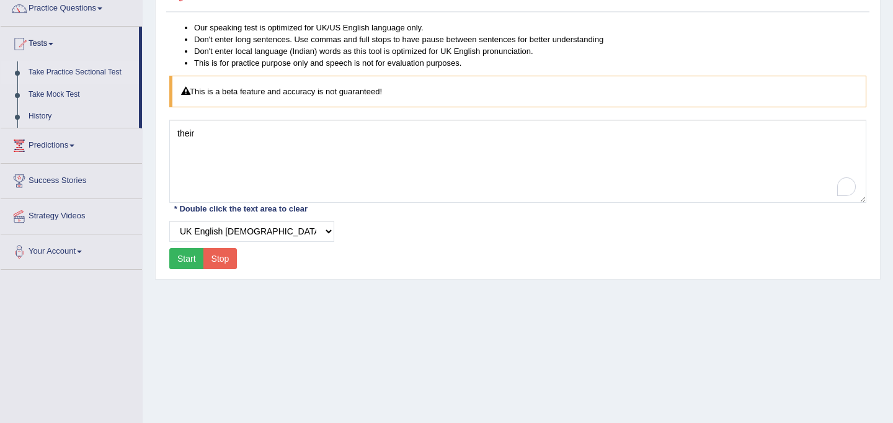
click at [88, 75] on link "Take Practice Sectional Test" at bounding box center [81, 72] width 116 height 22
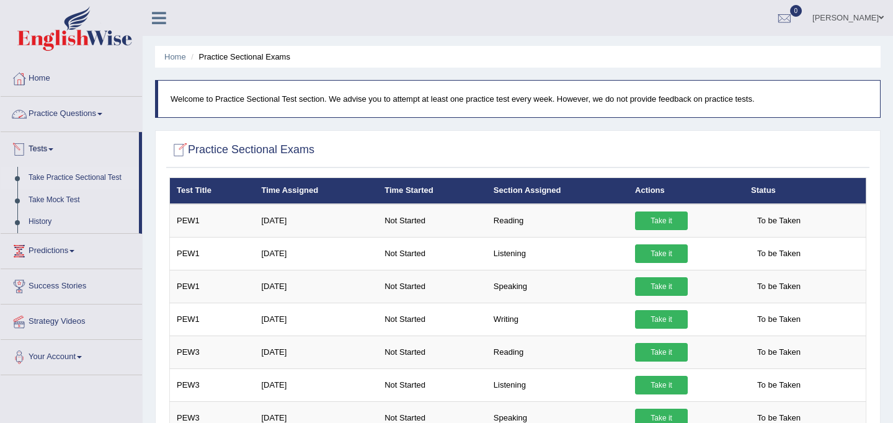
click at [54, 110] on link "Practice Questions" at bounding box center [71, 112] width 141 height 31
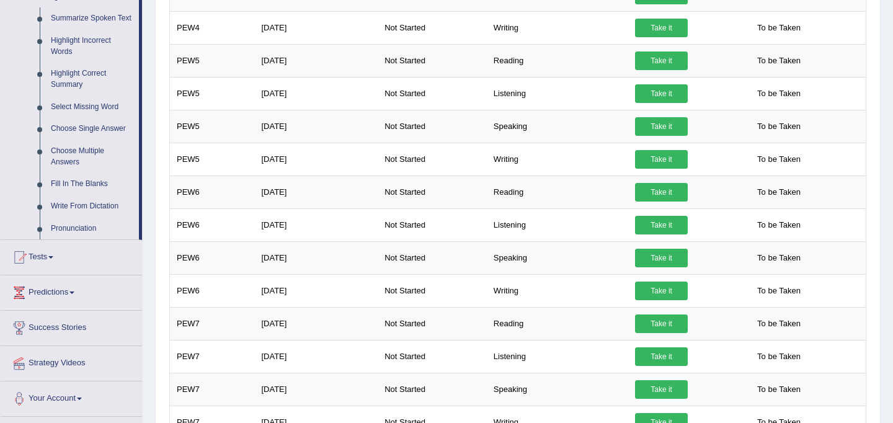
scroll to position [609, 0]
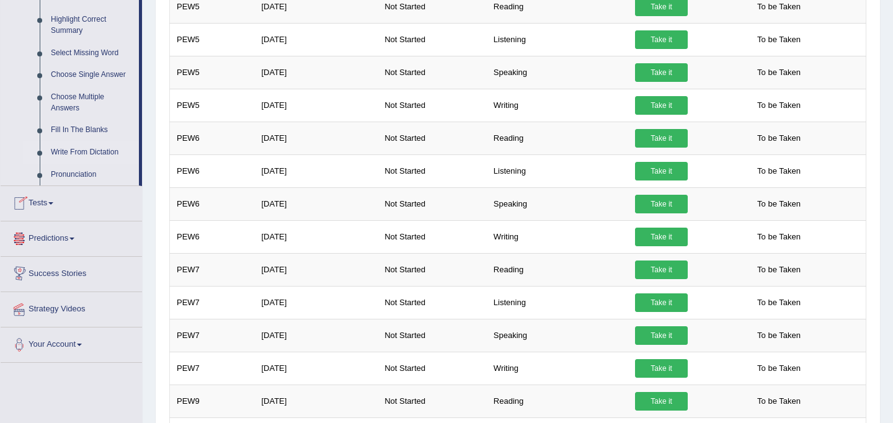
click at [81, 162] on link "Write From Dictation" at bounding box center [92, 152] width 94 height 22
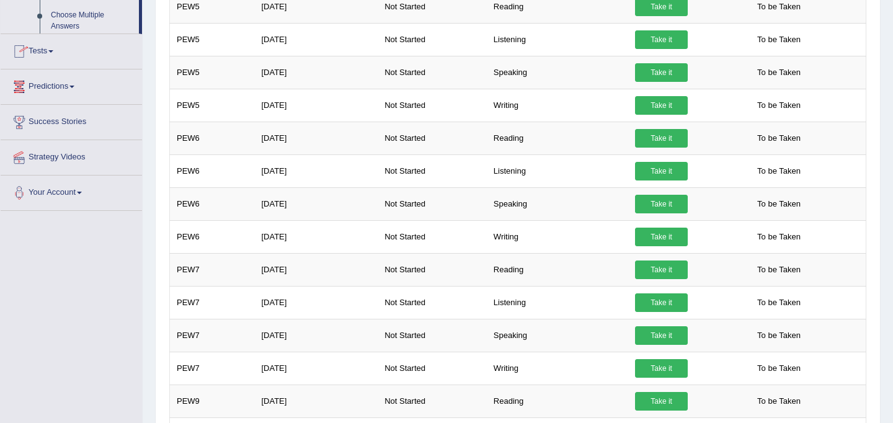
scroll to position [275, 0]
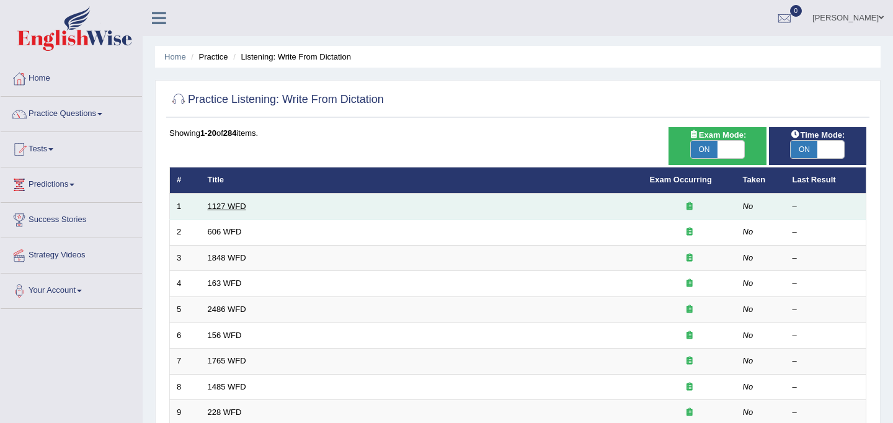
click at [235, 203] on link "1127 WFD" at bounding box center [227, 206] width 38 height 9
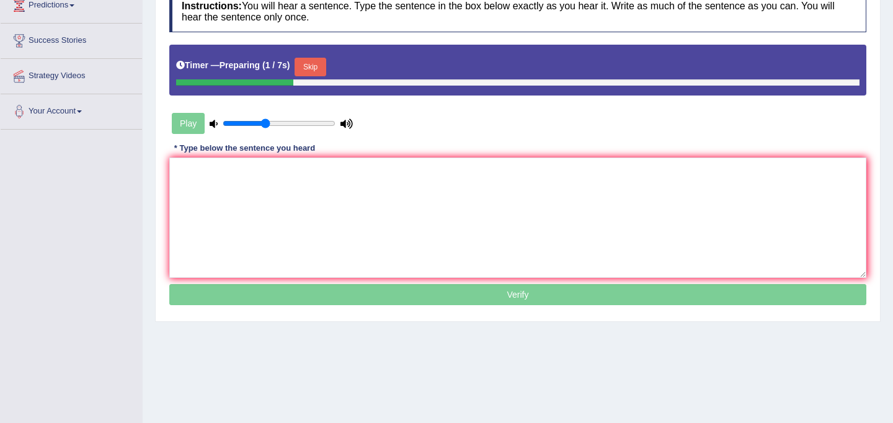
scroll to position [213, 0]
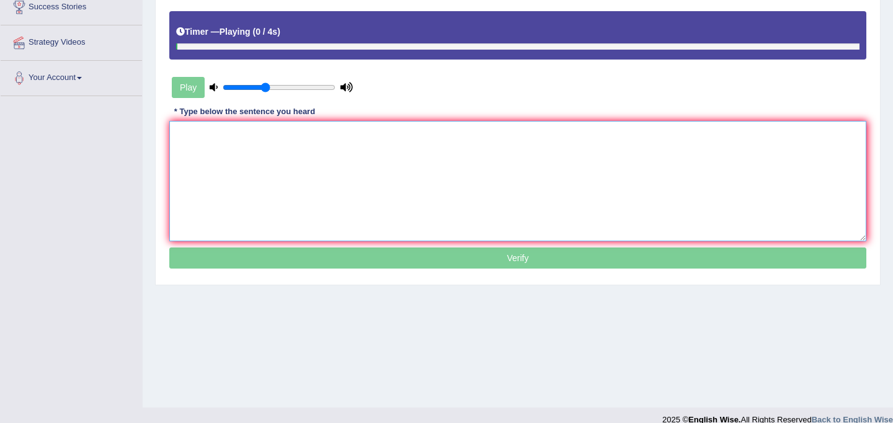
click at [250, 180] on textarea at bounding box center [517, 181] width 697 height 120
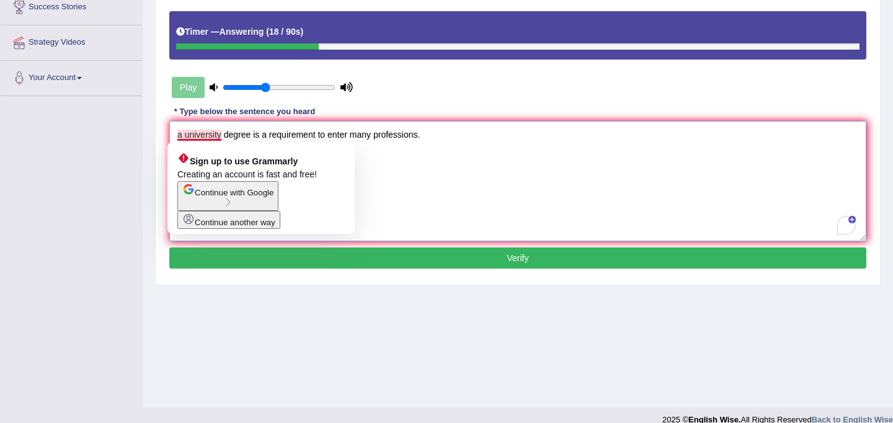
click at [184, 137] on textarea "a university degree is a requirement to enter many professions." at bounding box center [517, 181] width 697 height 120
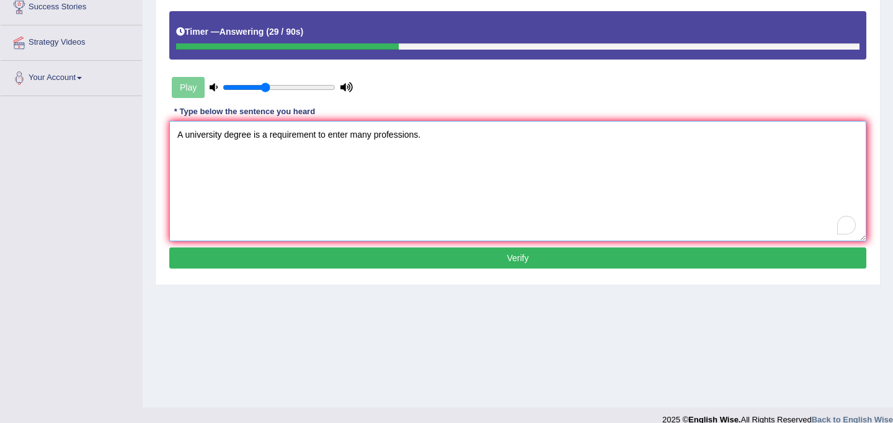
click at [271, 135] on textarea "A university degree is a requirement to enter many professions." at bounding box center [517, 181] width 697 height 120
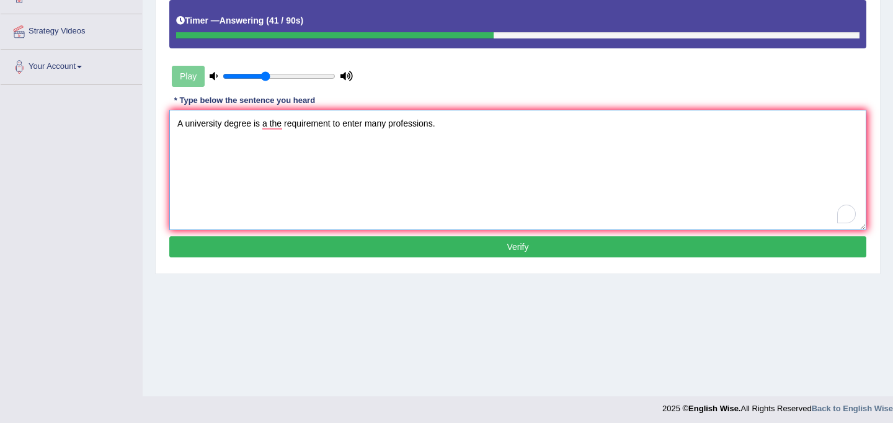
scroll to position [225, 0]
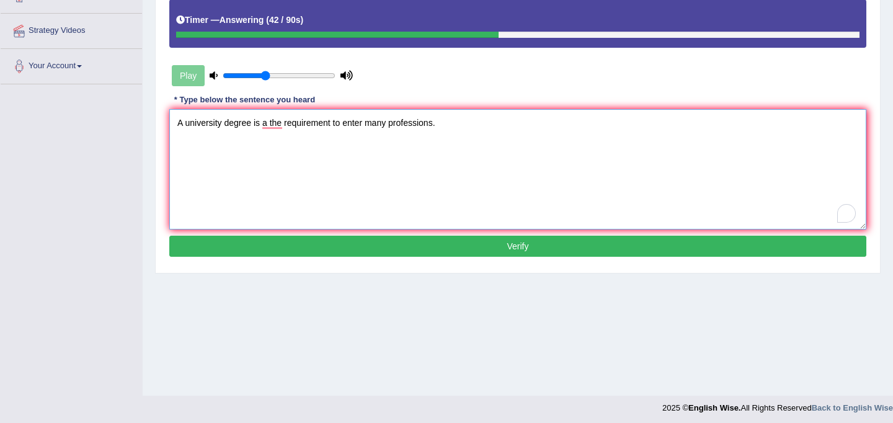
type textarea "A university degree is a the requirement to enter many professions."
click at [360, 241] on button "Verify" at bounding box center [517, 246] width 697 height 21
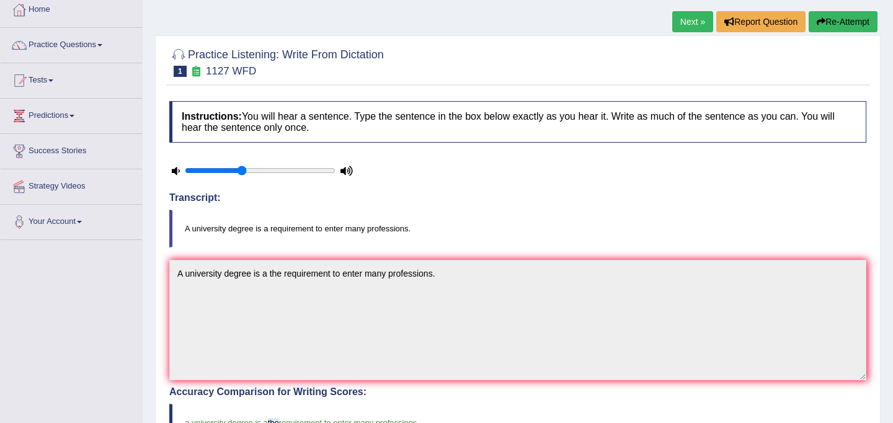
scroll to position [24, 0]
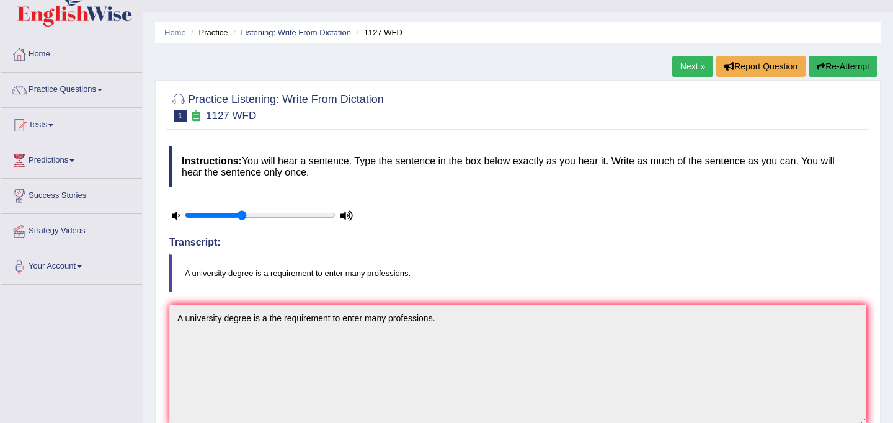
click at [693, 64] on link "Next »" at bounding box center [693, 66] width 41 height 21
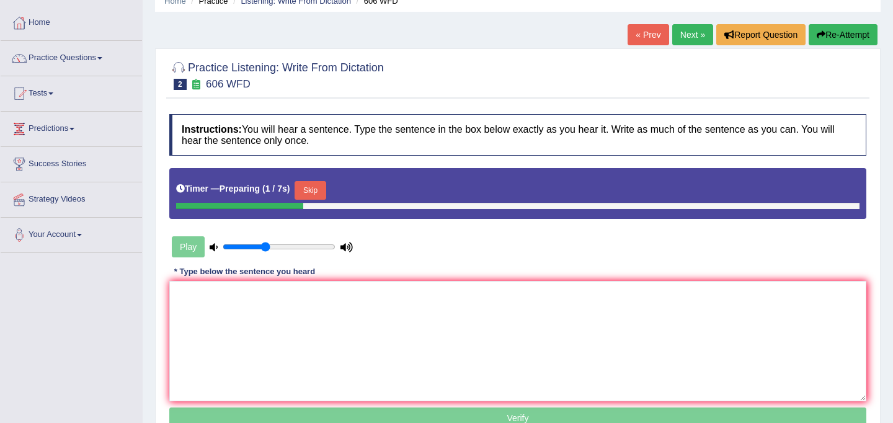
scroll to position [58, 0]
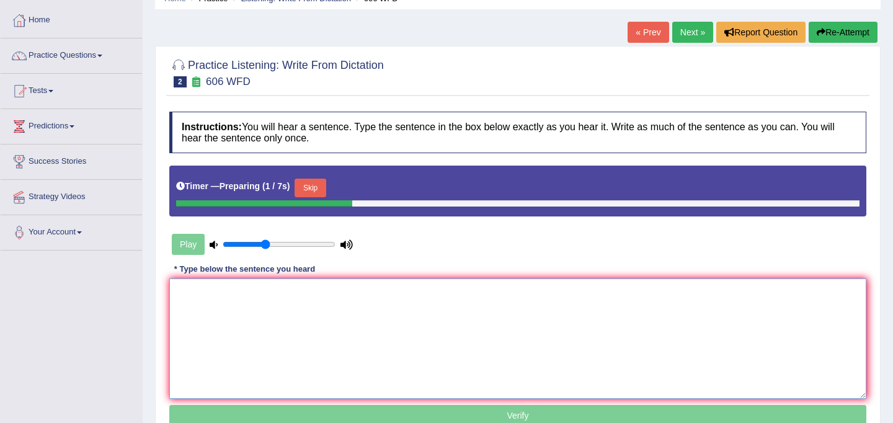
click at [418, 316] on textarea at bounding box center [517, 339] width 697 height 120
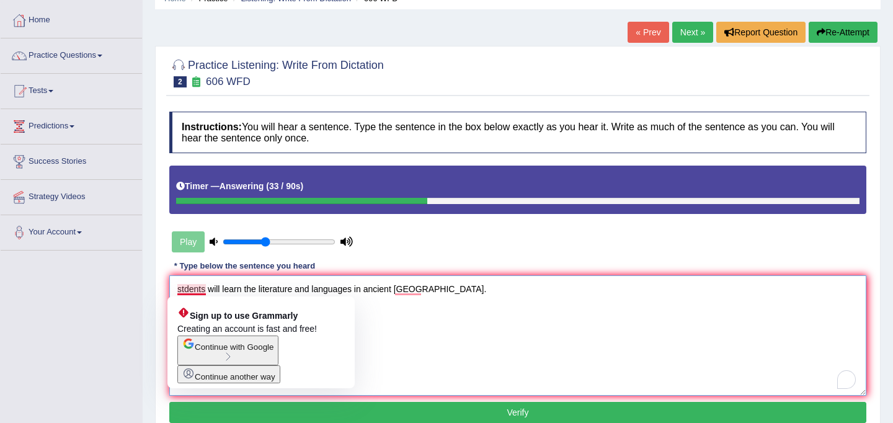
click at [184, 288] on textarea "stdents will learn the literature and languages in ancient greece." at bounding box center [517, 335] width 697 height 120
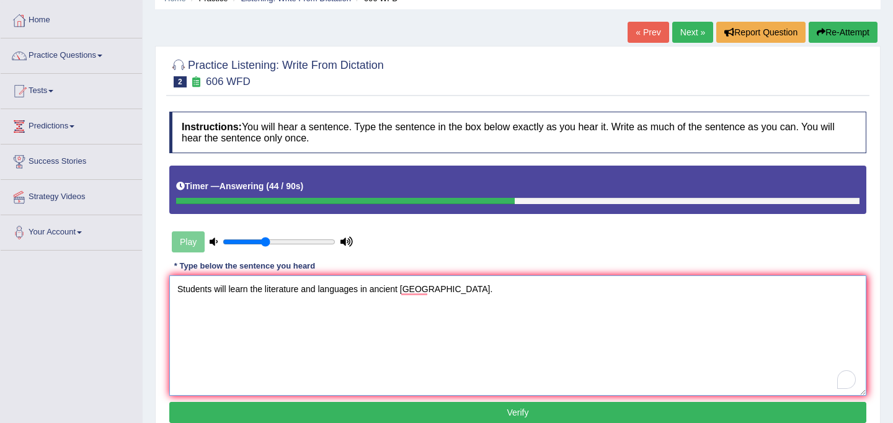
click at [360, 291] on textarea "Students will learn the literature and languages in ancient greece." at bounding box center [517, 335] width 697 height 120
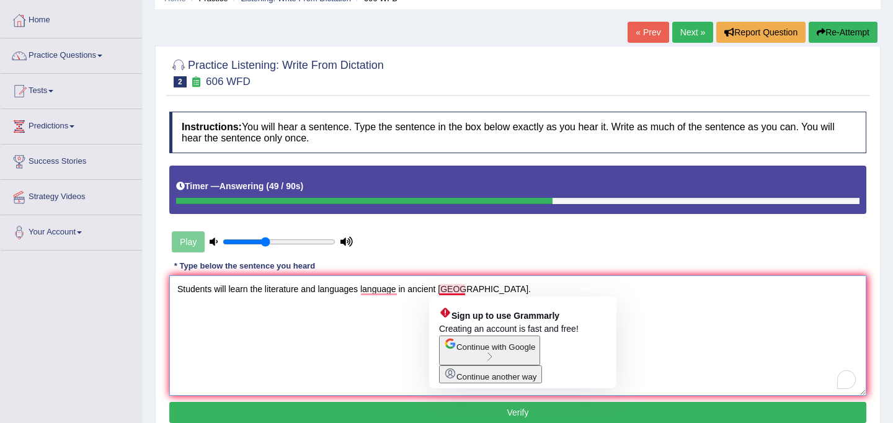
click at [445, 289] on textarea "Students will learn the literature and languages language in ancient greece." at bounding box center [517, 335] width 697 height 120
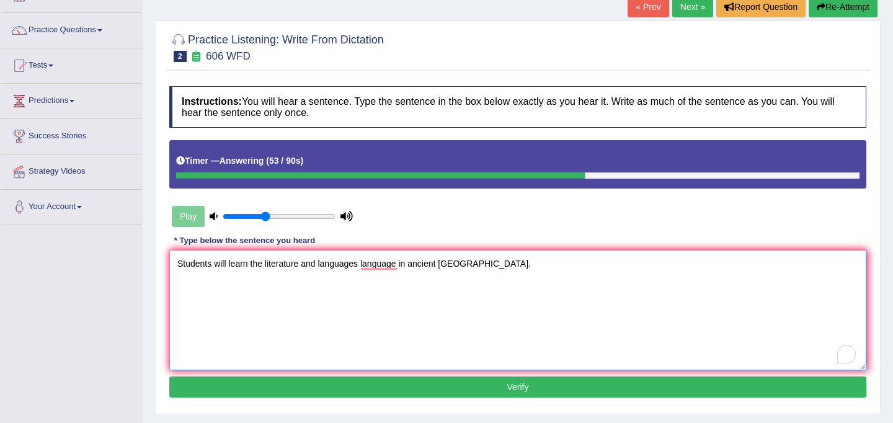
scroll to position [85, 0]
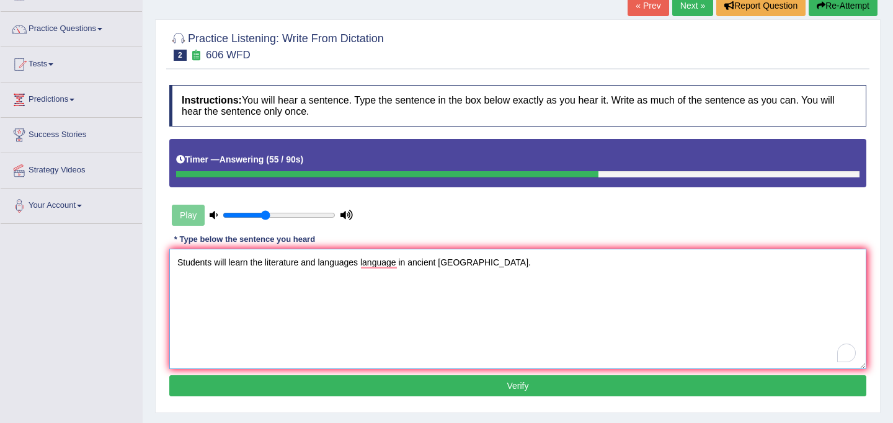
click at [467, 266] on textarea "Students will learn the literature and languages language in ancient Greece." at bounding box center [517, 309] width 697 height 120
type textarea "Students will learn the literature and languages language in ancient Greece gre…"
click at [491, 393] on button "Verify" at bounding box center [517, 385] width 697 height 21
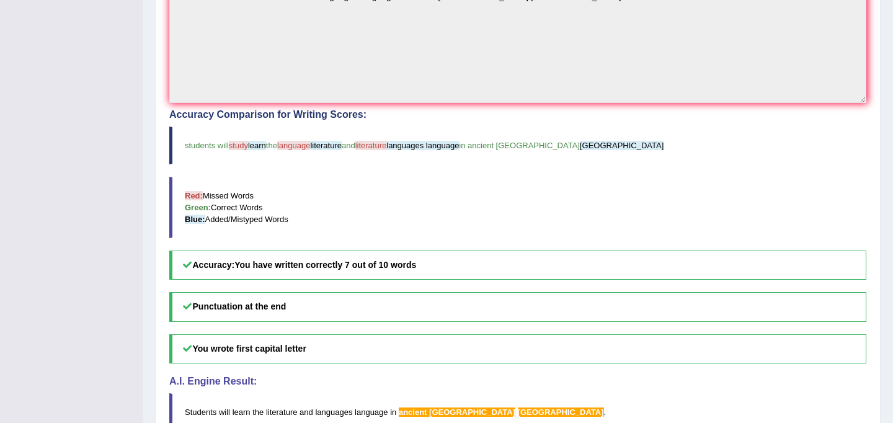
scroll to position [418, 0]
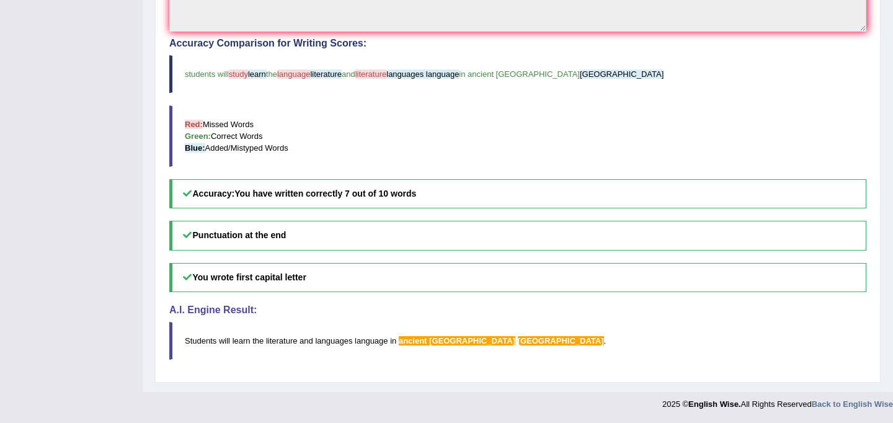
click at [499, 328] on blockquote "Students will learn the literature and languages language in ancient Greece gre…" at bounding box center [517, 341] width 697 height 38
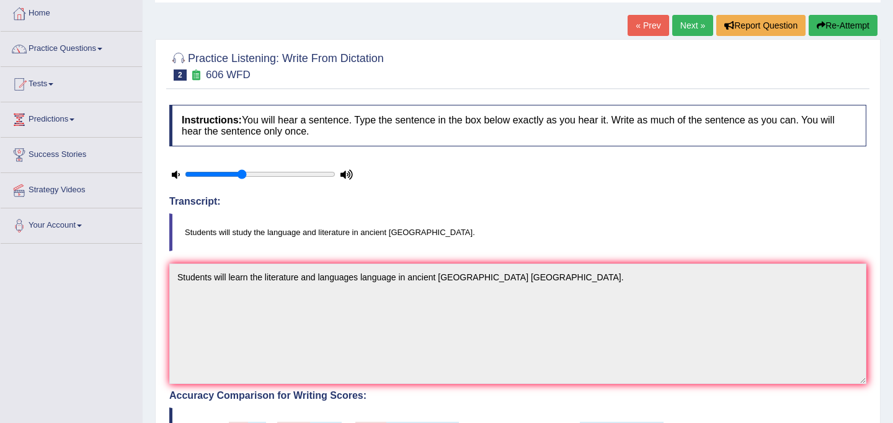
scroll to position [0, 0]
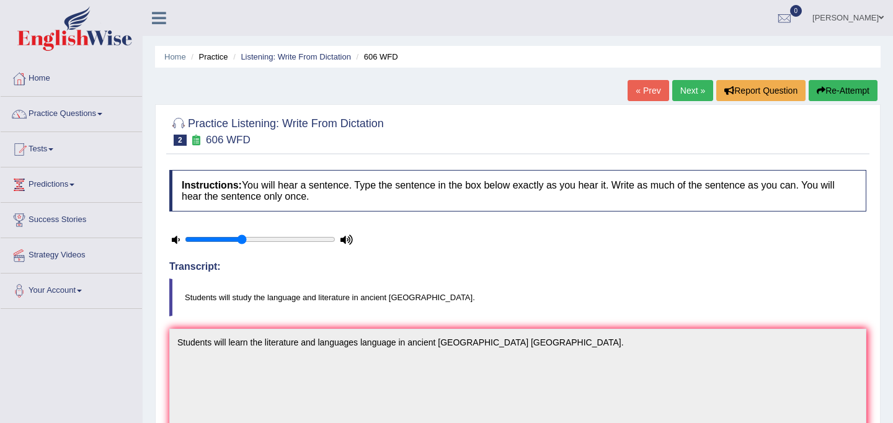
click at [695, 90] on link "Next »" at bounding box center [693, 90] width 41 height 21
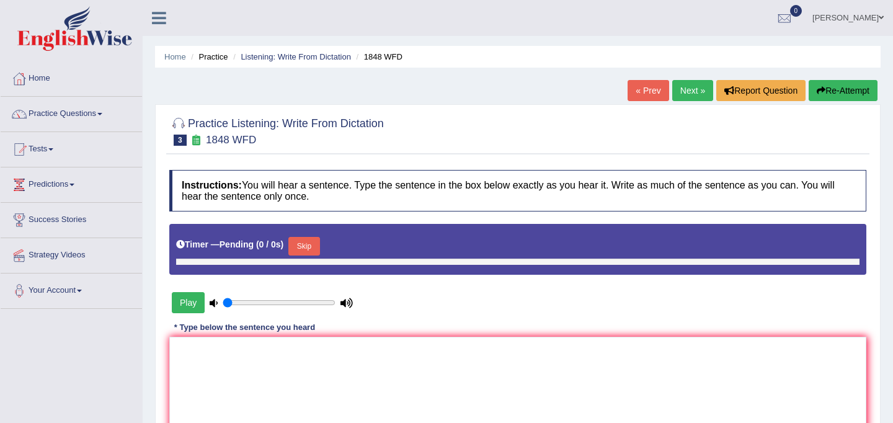
type input "0.4"
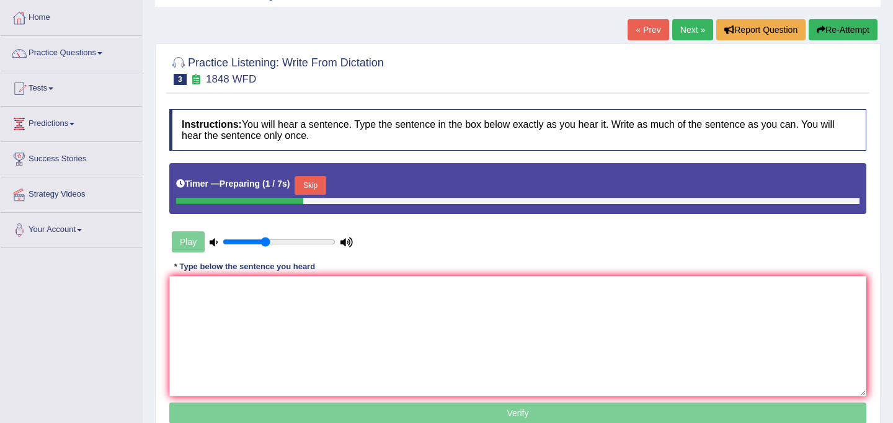
scroll to position [63, 0]
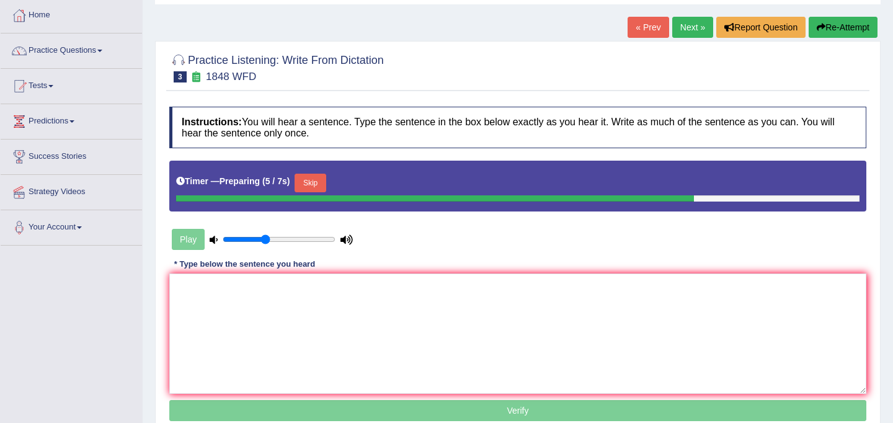
click at [318, 182] on button "Skip" at bounding box center [310, 183] width 31 height 19
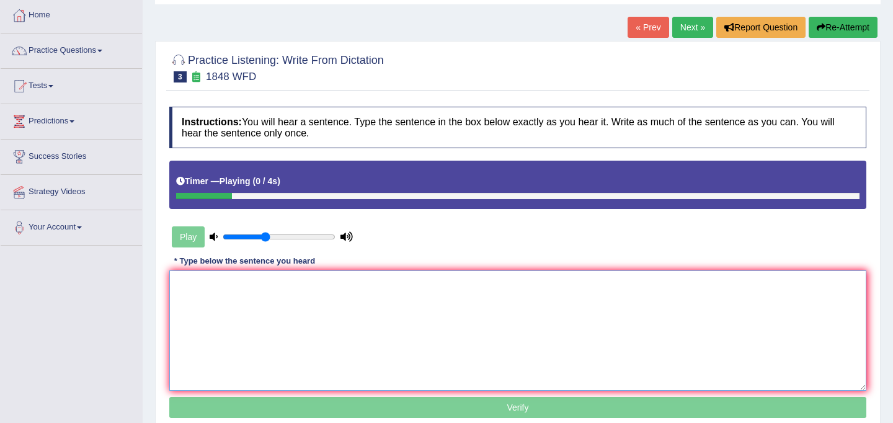
click at [308, 312] on textarea at bounding box center [517, 331] width 697 height 120
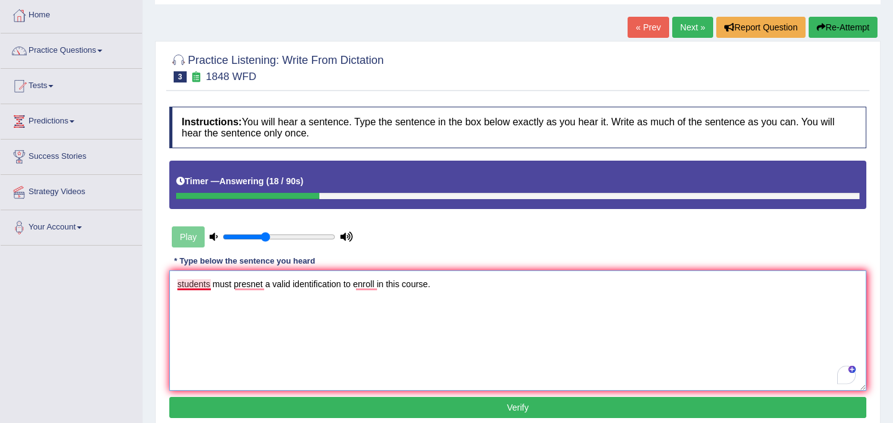
click at [182, 284] on textarea "students must presnet a valid identification to enroll in this course." at bounding box center [517, 331] width 697 height 120
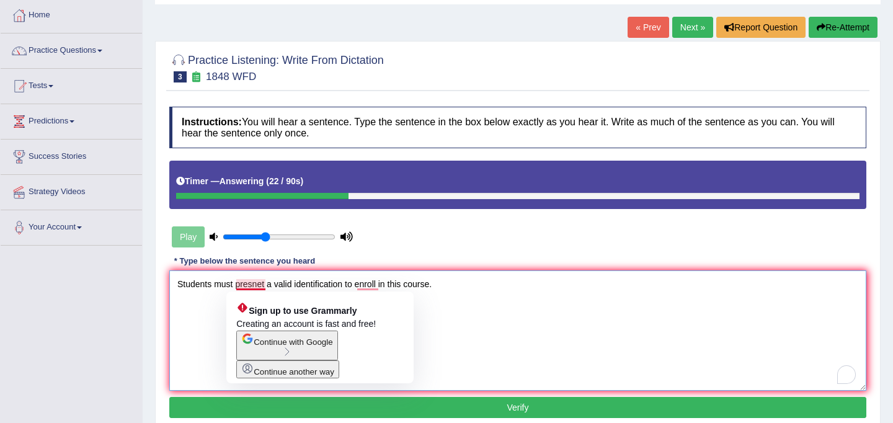
click at [265, 287] on textarea "Students must presnet a valid identification to enroll in this course." at bounding box center [517, 331] width 697 height 120
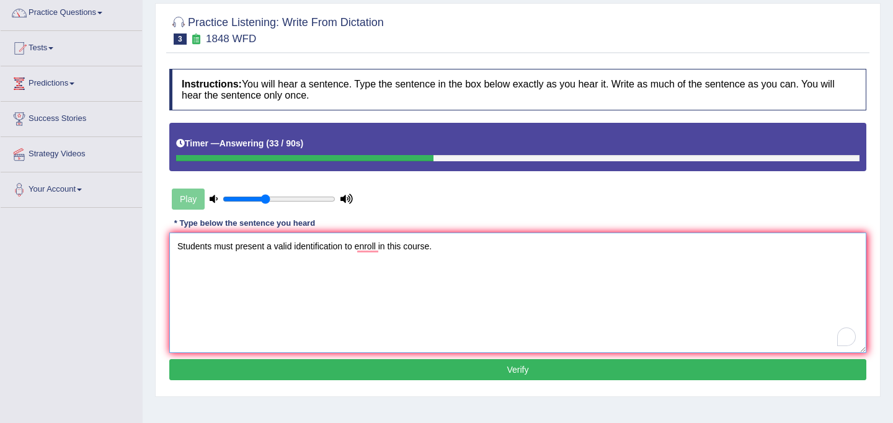
scroll to position [102, 0]
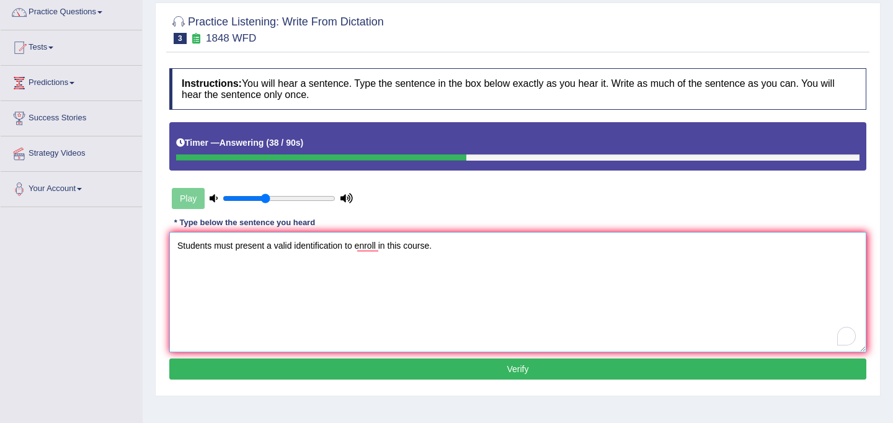
type textarea "Students must present a valid identification to enroll in this course."
click at [464, 372] on button "Verify" at bounding box center [517, 369] width 697 height 21
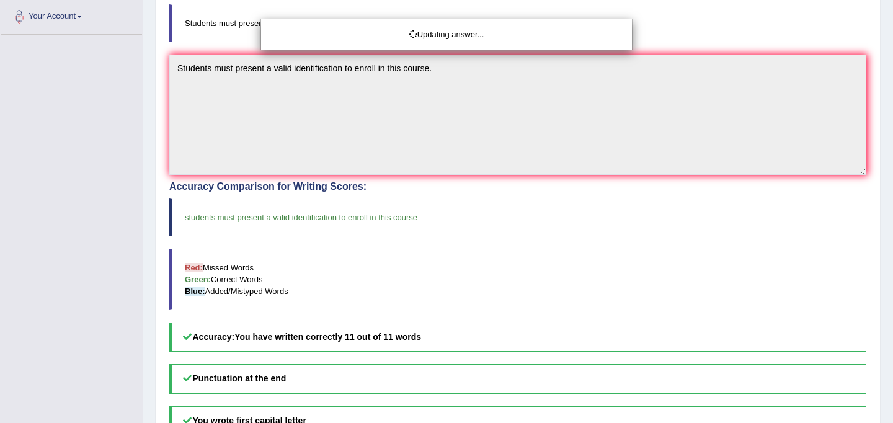
scroll to position [410, 0]
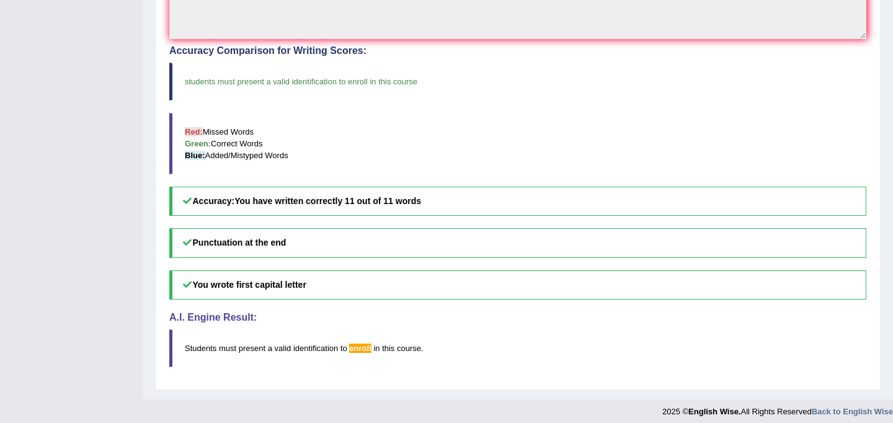
click at [367, 350] on span "enroll" at bounding box center [360, 348] width 22 height 9
click at [366, 349] on span "enroll" at bounding box center [360, 348] width 22 height 9
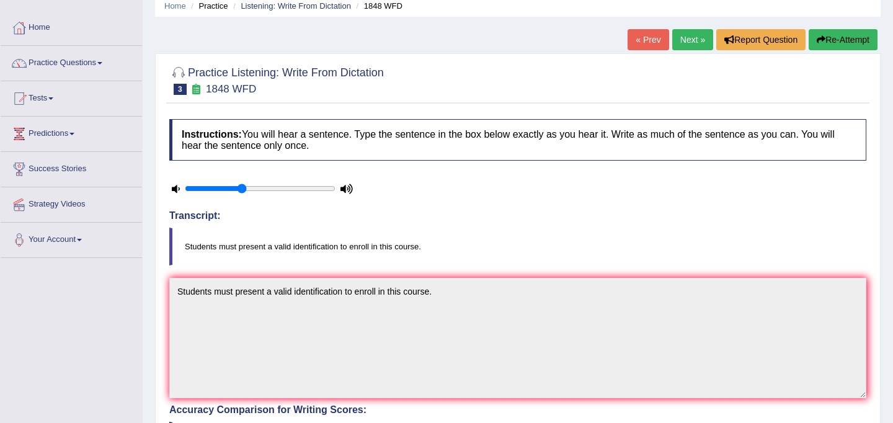
scroll to position [0, 0]
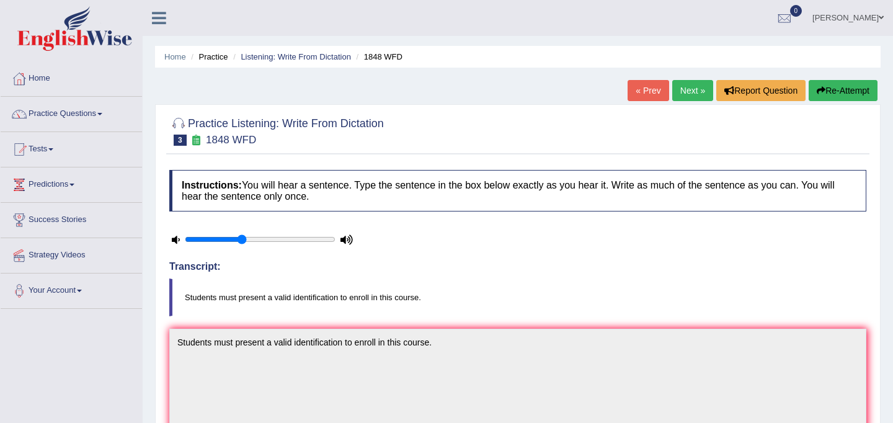
click at [684, 87] on link "Next »" at bounding box center [693, 90] width 41 height 21
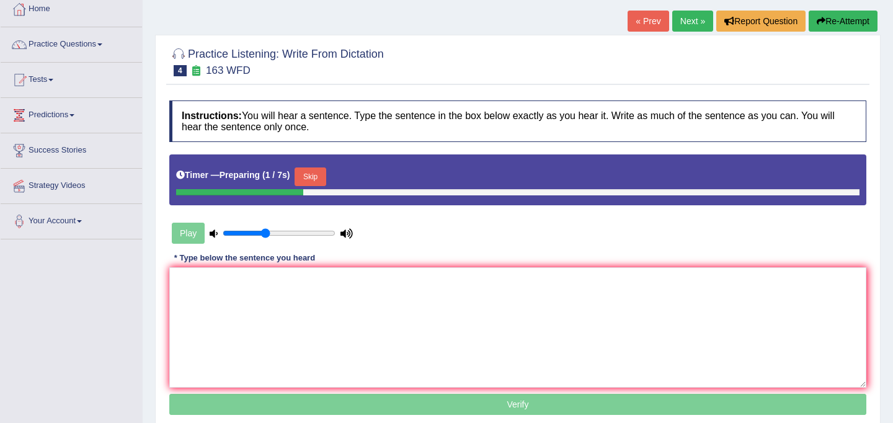
scroll to position [70, 0]
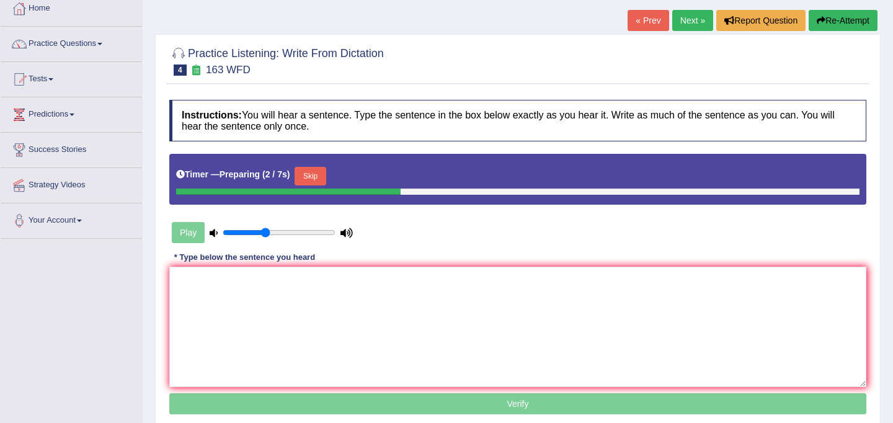
click at [315, 174] on button "Skip" at bounding box center [310, 176] width 31 height 19
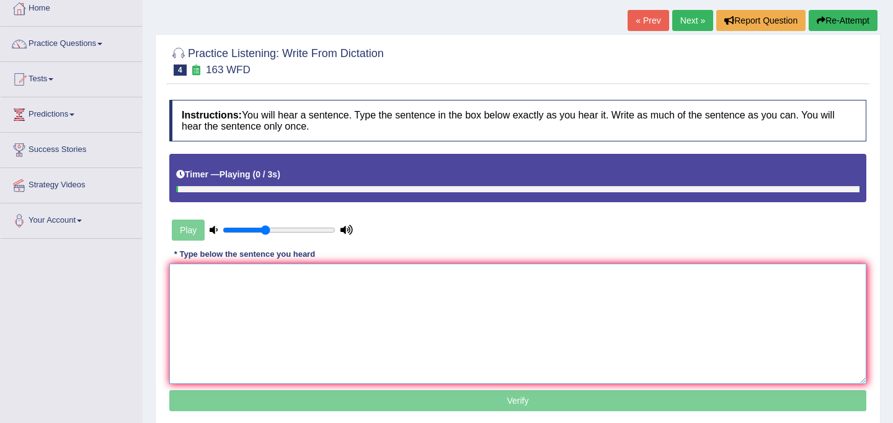
click at [360, 364] on textarea at bounding box center [517, 324] width 697 height 120
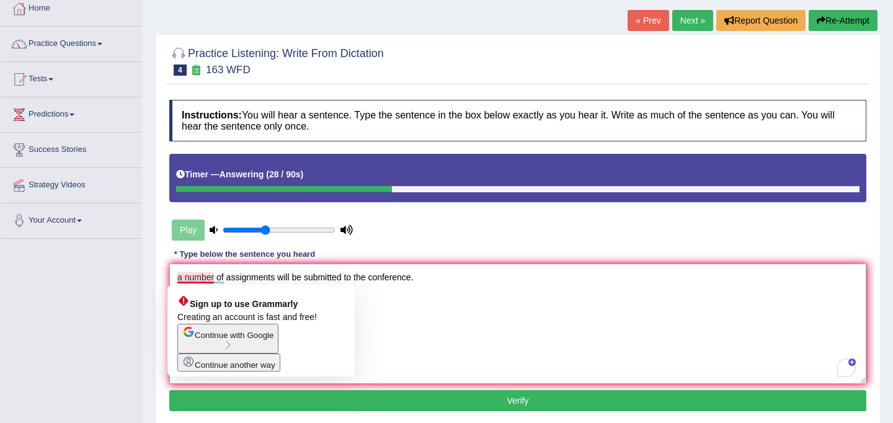
click at [183, 277] on textarea "a number of assignments will be submitted to the conference." at bounding box center [517, 324] width 697 height 120
click at [424, 335] on textarea "A number of assignments will be submitted to the conference." at bounding box center [517, 324] width 697 height 120
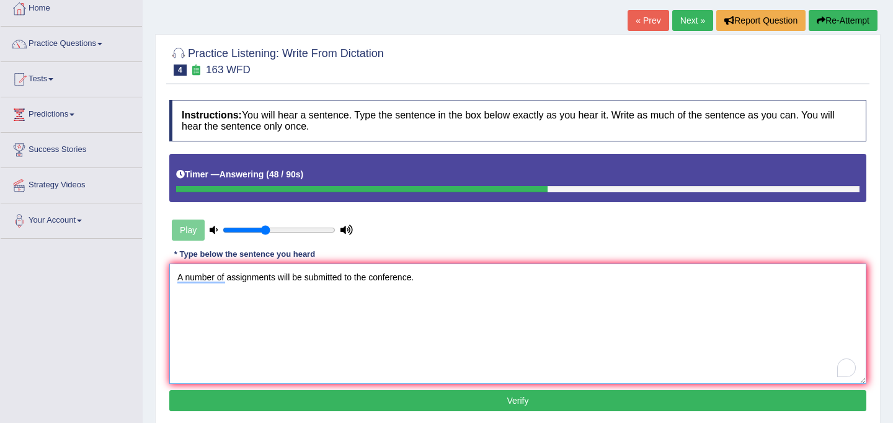
type textarea "A number of assignments will be submitted to the conference."
click at [436, 405] on button "Verify" at bounding box center [517, 400] width 697 height 21
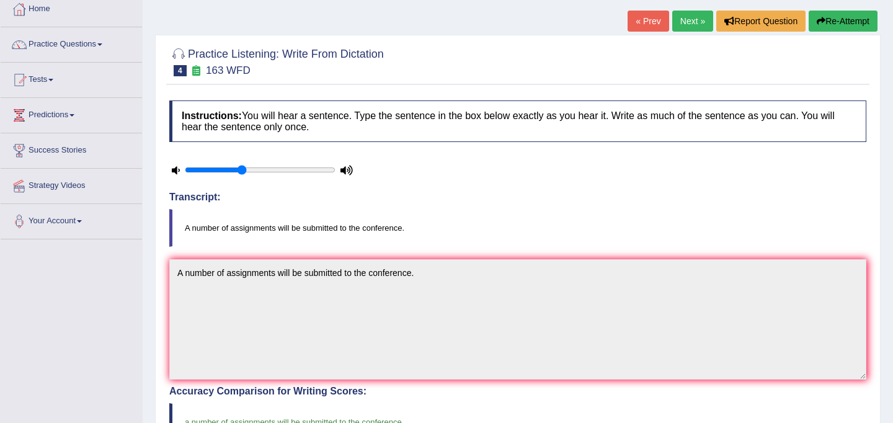
scroll to position [0, 0]
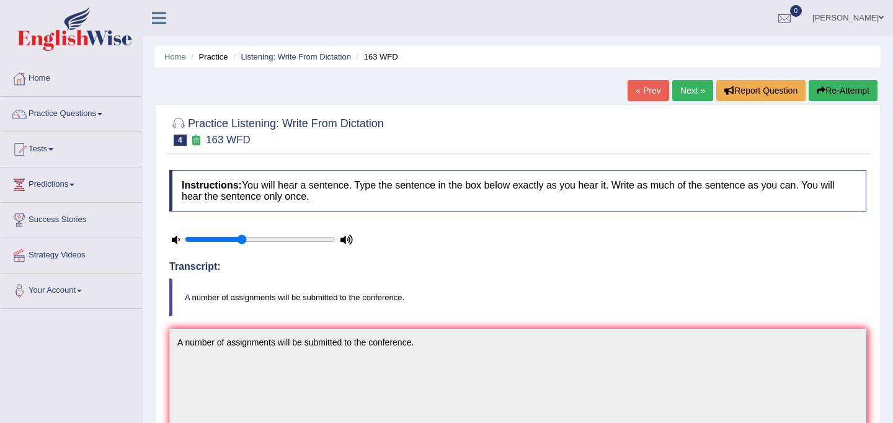
click at [697, 92] on link "Next »" at bounding box center [693, 90] width 41 height 21
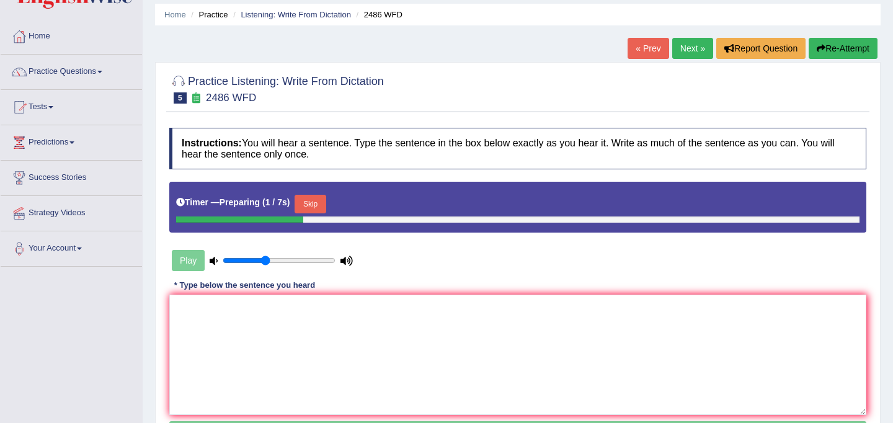
scroll to position [53, 0]
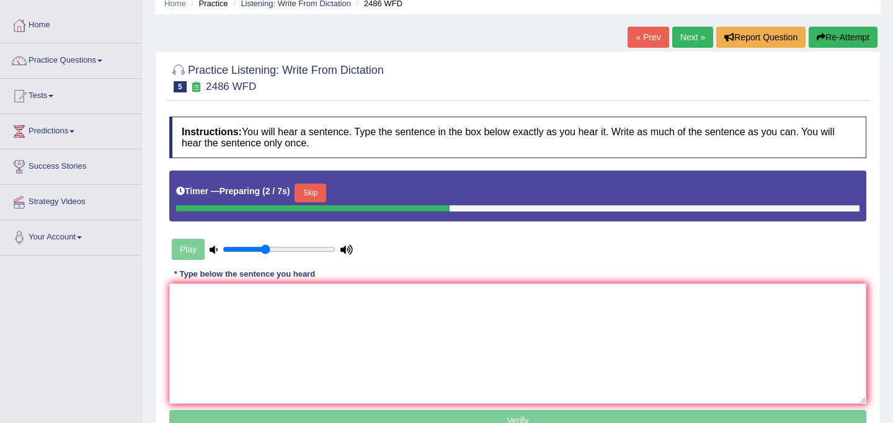
click at [306, 193] on button "Skip" at bounding box center [310, 193] width 31 height 19
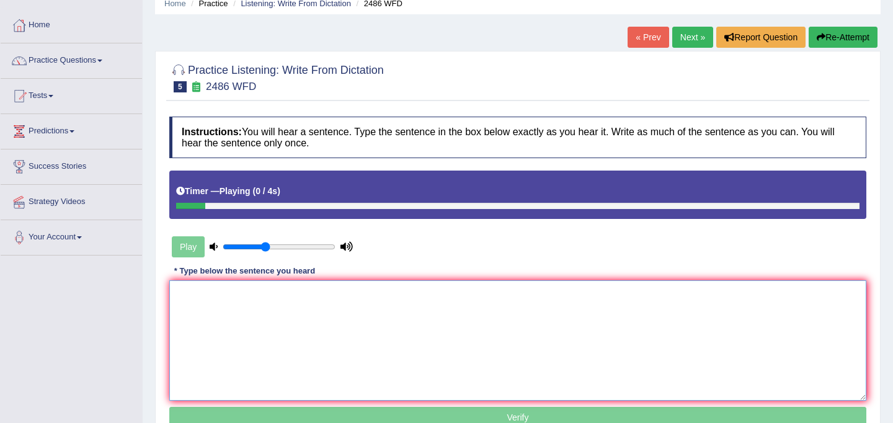
click at [309, 302] on textarea at bounding box center [517, 340] width 697 height 120
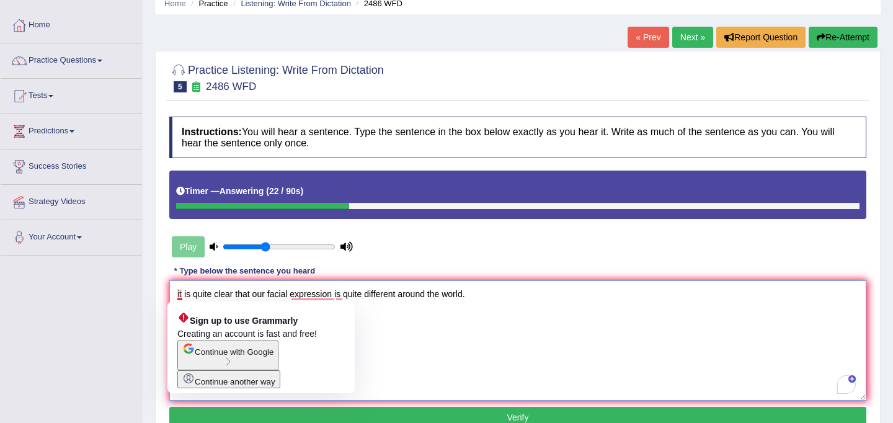
click at [179, 295] on textarea "it is quite clear that our facial expression is quite different around the worl…" at bounding box center [517, 340] width 697 height 120
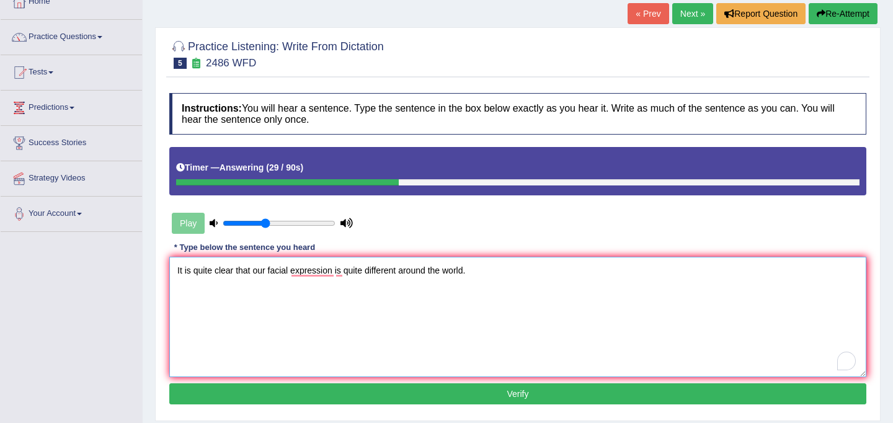
scroll to position [79, 0]
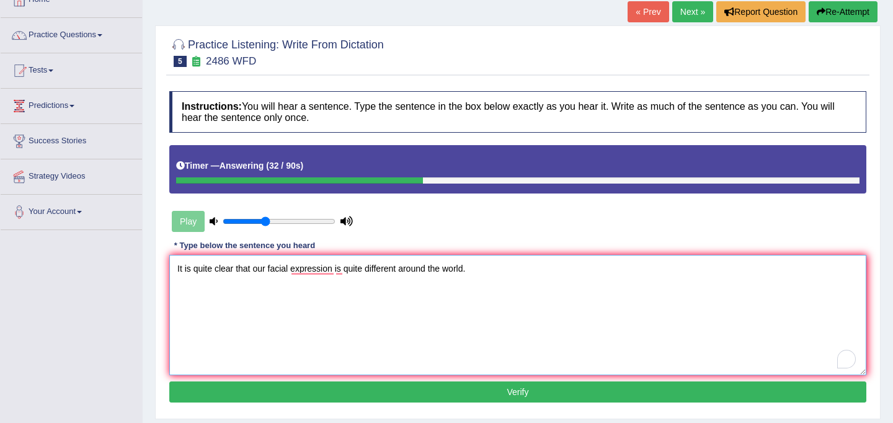
type textarea "It is quite clear that our facial expression is quite different around the worl…"
click at [492, 396] on button "Verify" at bounding box center [517, 392] width 697 height 21
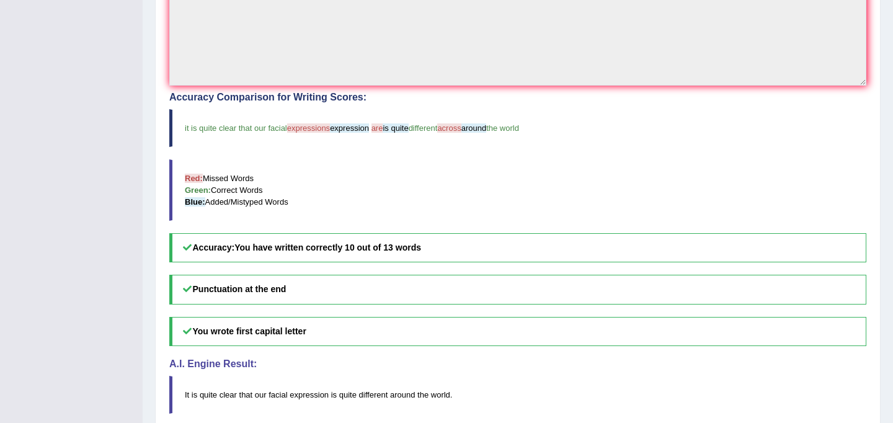
scroll to position [418, 0]
